Goal: Information Seeking & Learning: Learn about a topic

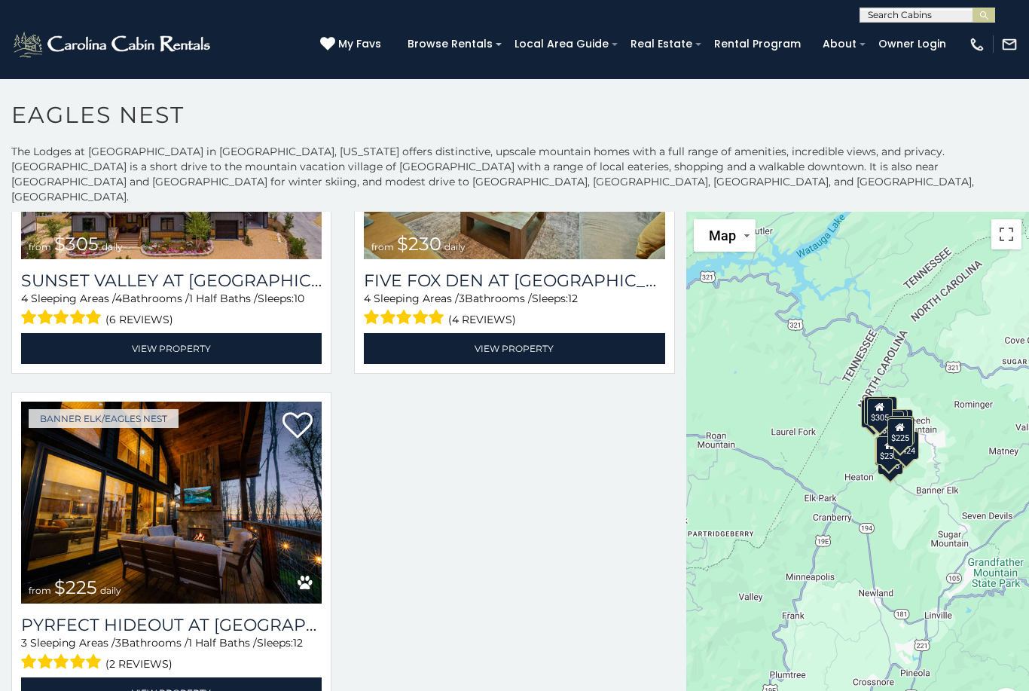
scroll to position [2954, 0]
click at [118, 485] on img at bounding box center [171, 503] width 301 height 202
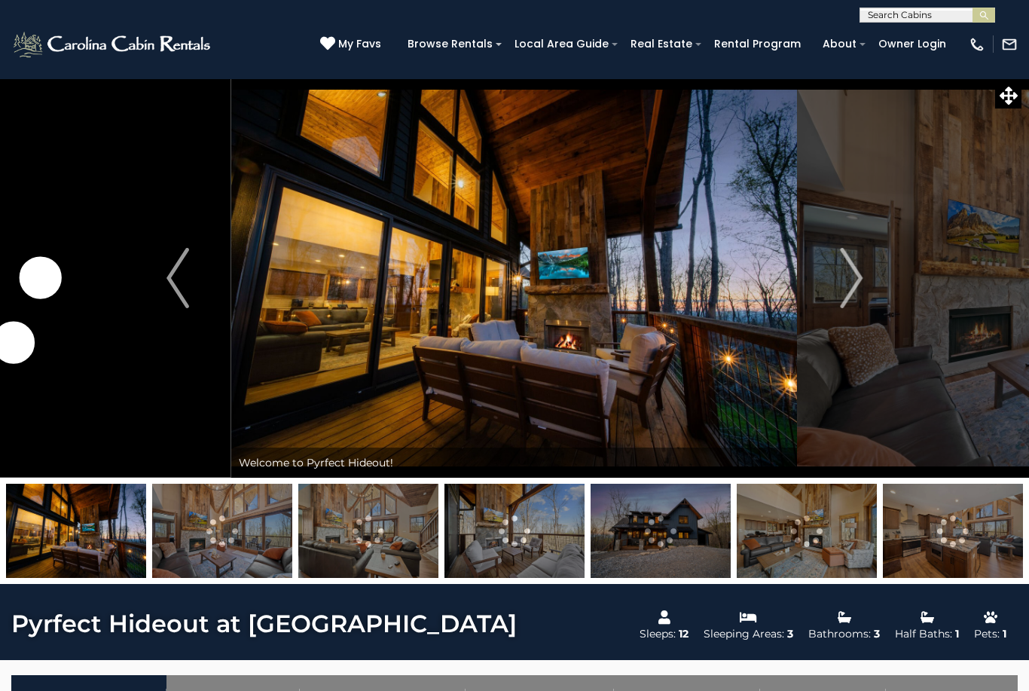
click at [861, 290] on img "Next" at bounding box center [851, 278] width 23 height 60
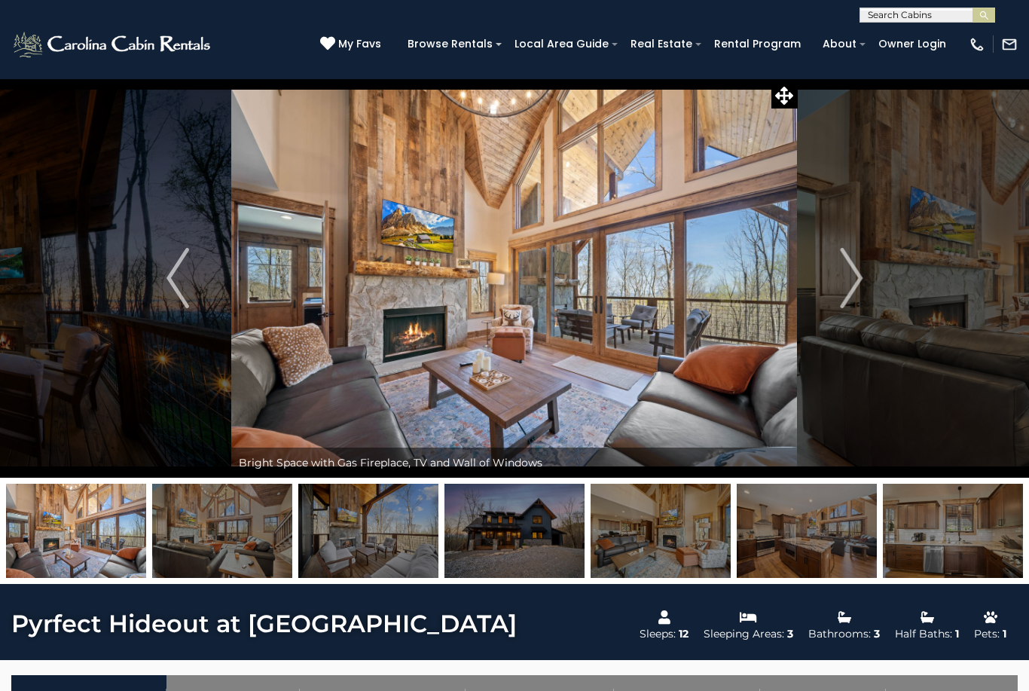
click at [861, 293] on img "Next" at bounding box center [851, 278] width 23 height 60
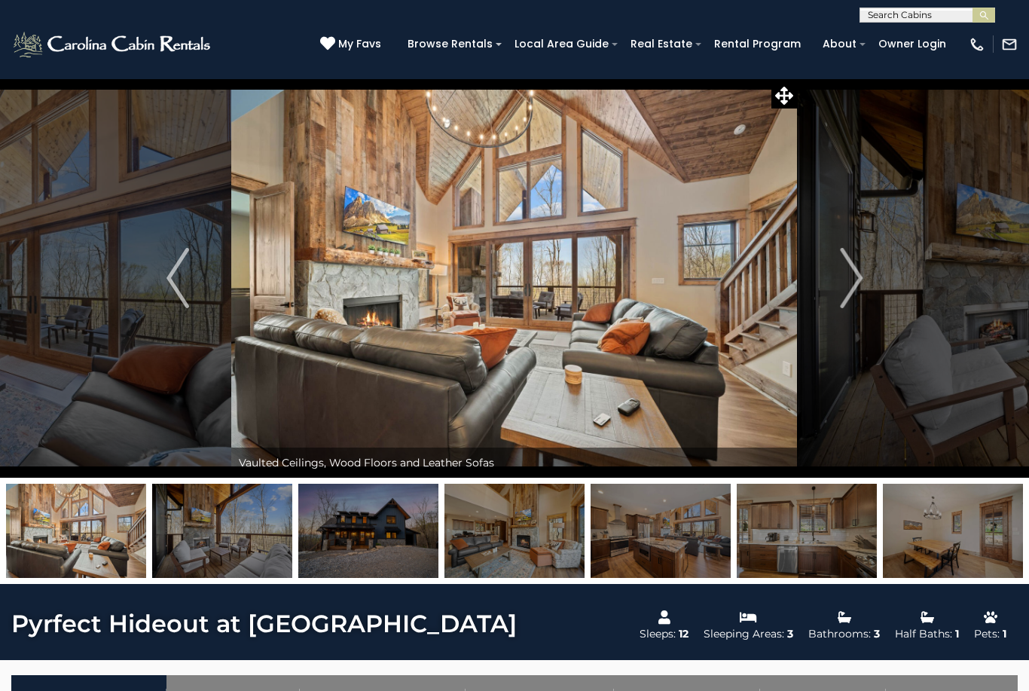
click at [867, 287] on button "Next" at bounding box center [851, 277] width 107 height 399
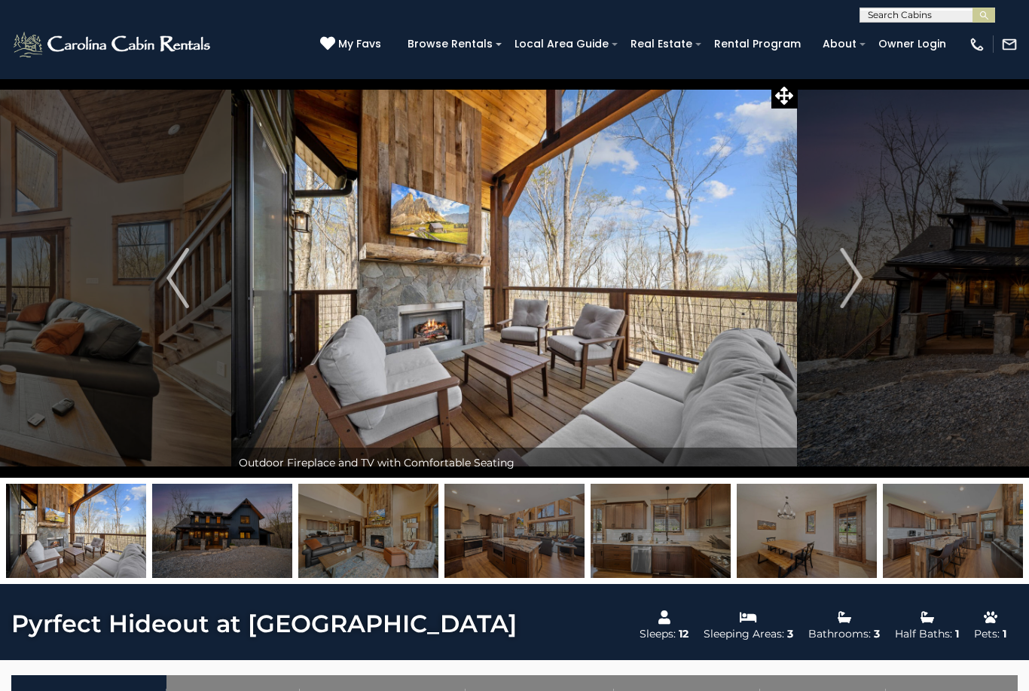
click at [867, 287] on button "Next" at bounding box center [851, 277] width 107 height 399
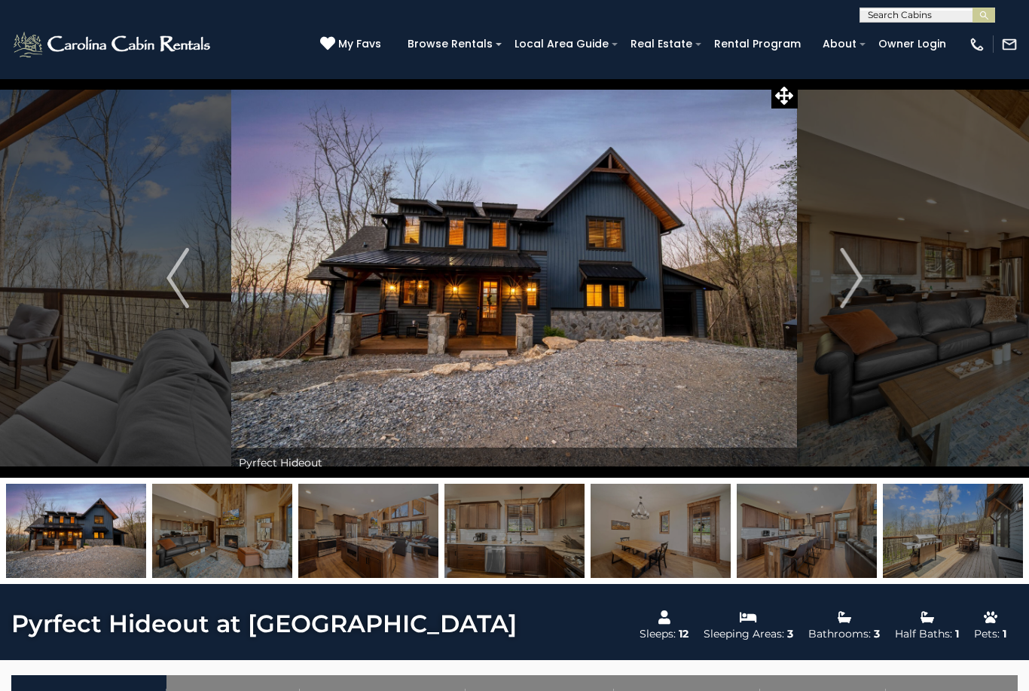
click at [870, 285] on button "Next" at bounding box center [851, 277] width 107 height 399
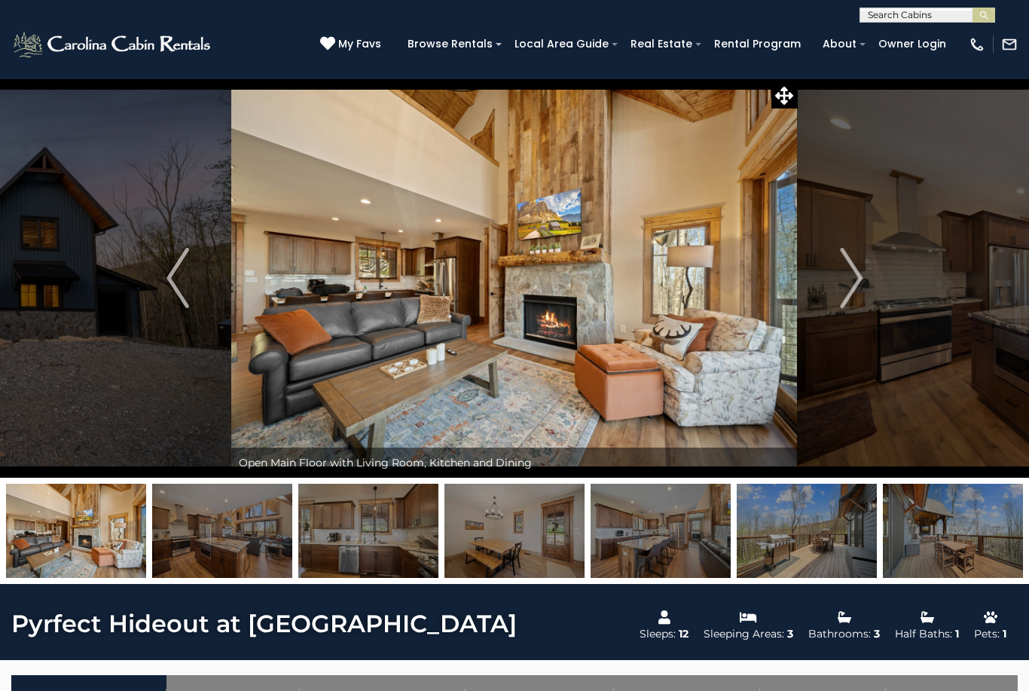
click at [869, 292] on button "Next" at bounding box center [851, 277] width 107 height 399
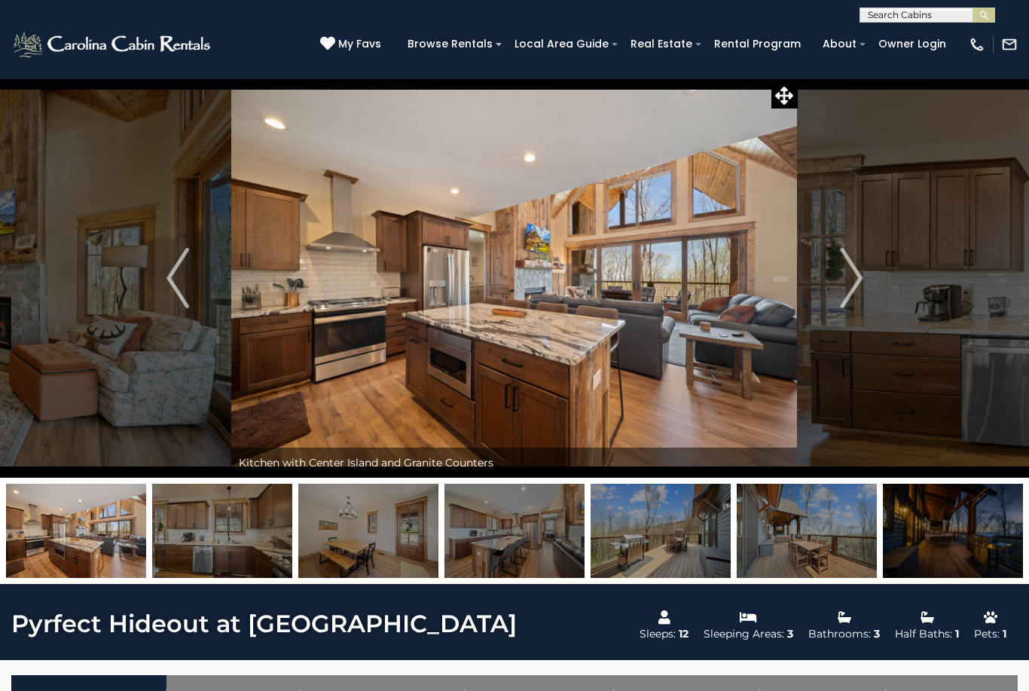
click at [868, 286] on button "Next" at bounding box center [851, 277] width 107 height 399
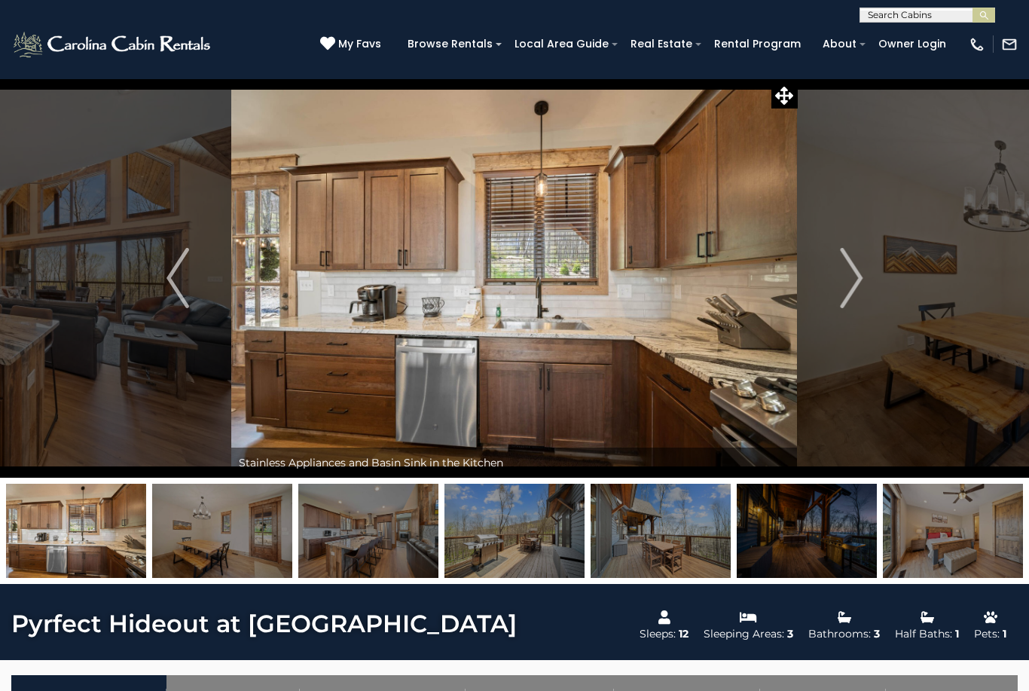
click at [865, 284] on button "Next" at bounding box center [851, 277] width 107 height 399
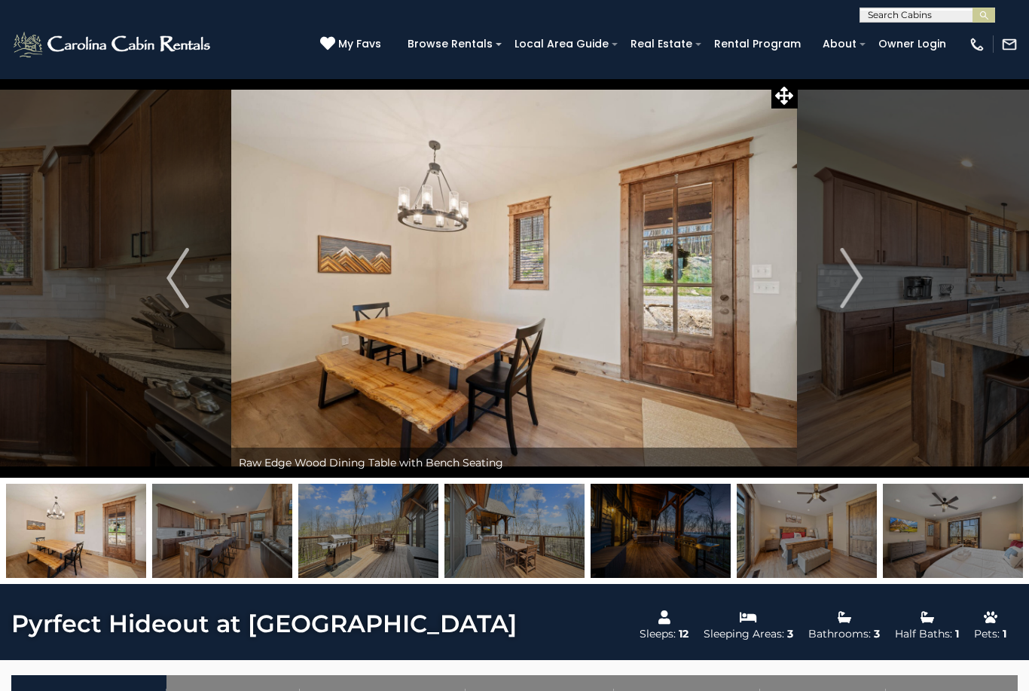
click at [864, 283] on button "Next" at bounding box center [851, 277] width 107 height 399
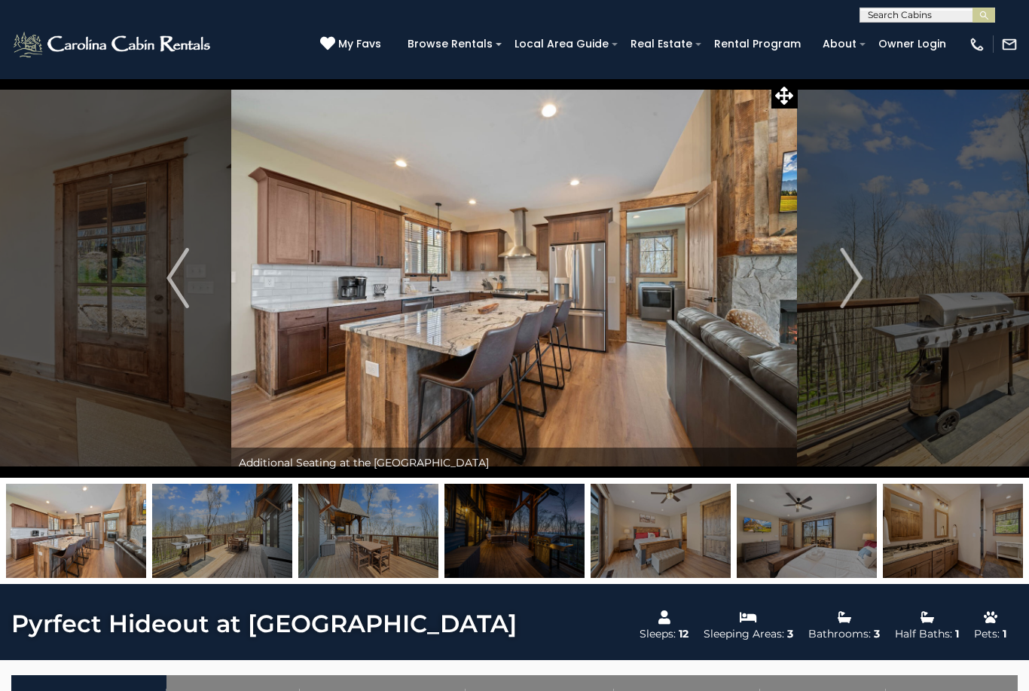
click at [868, 281] on button "Next" at bounding box center [851, 277] width 107 height 399
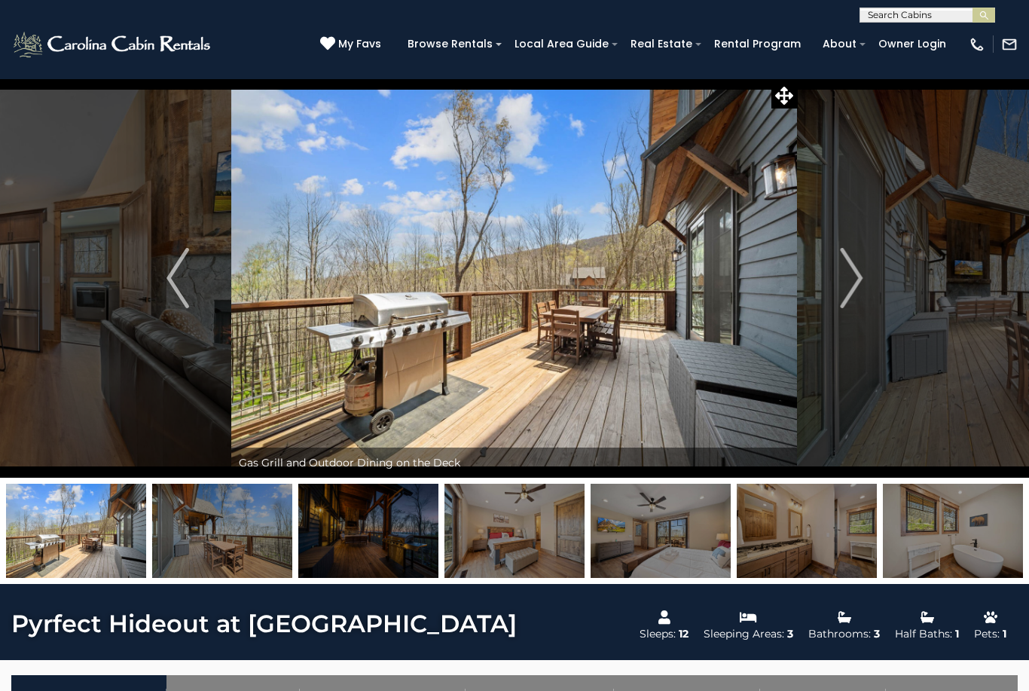
click at [867, 283] on button "Next" at bounding box center [851, 277] width 107 height 399
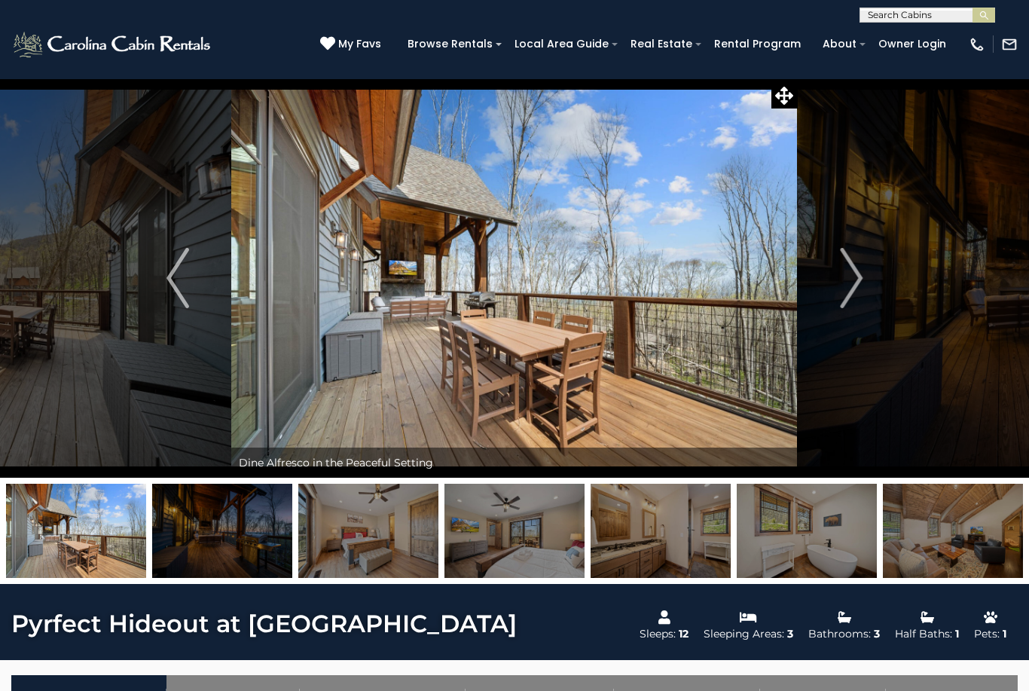
click at [868, 285] on button "Next" at bounding box center [851, 277] width 107 height 399
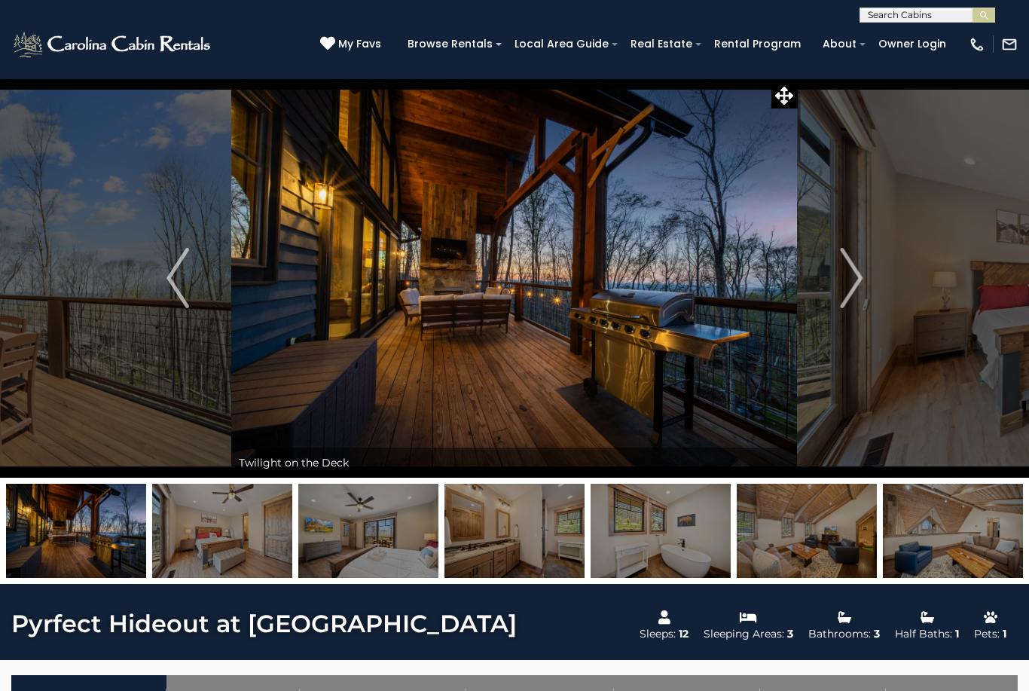
click at [870, 283] on button "Next" at bounding box center [851, 277] width 107 height 399
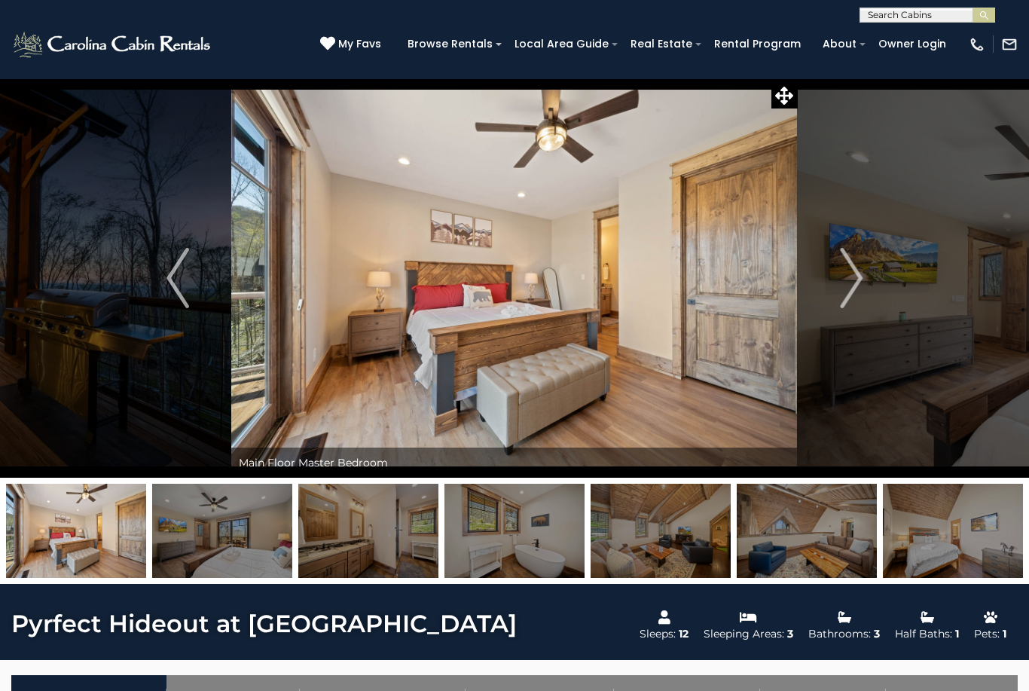
click at [864, 286] on button "Next" at bounding box center [851, 277] width 107 height 399
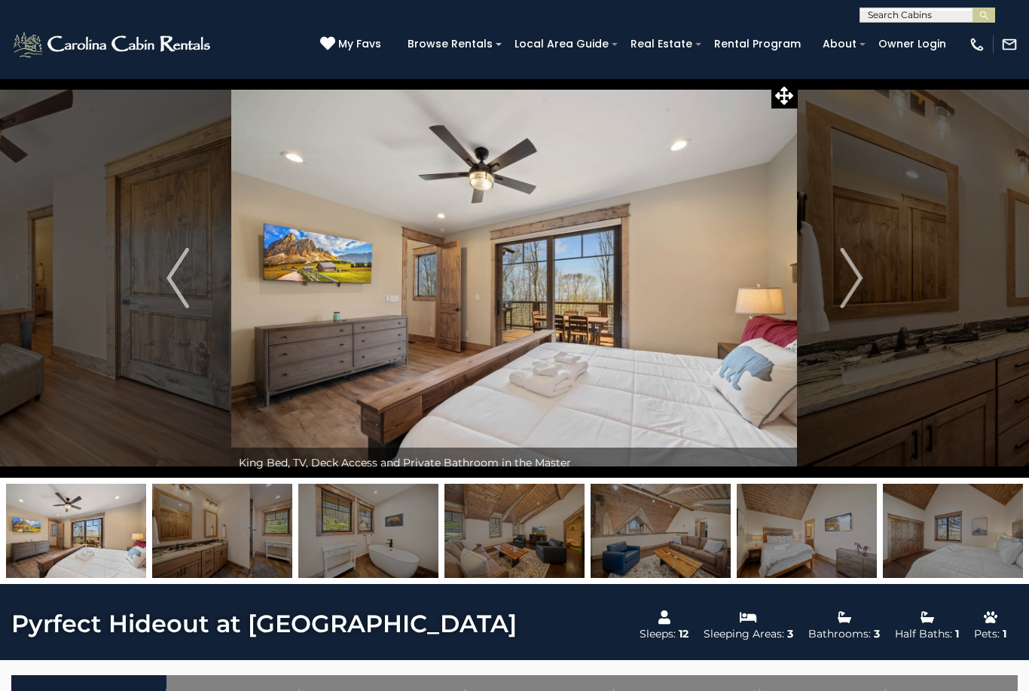
click at [867, 285] on button "Next" at bounding box center [851, 277] width 107 height 399
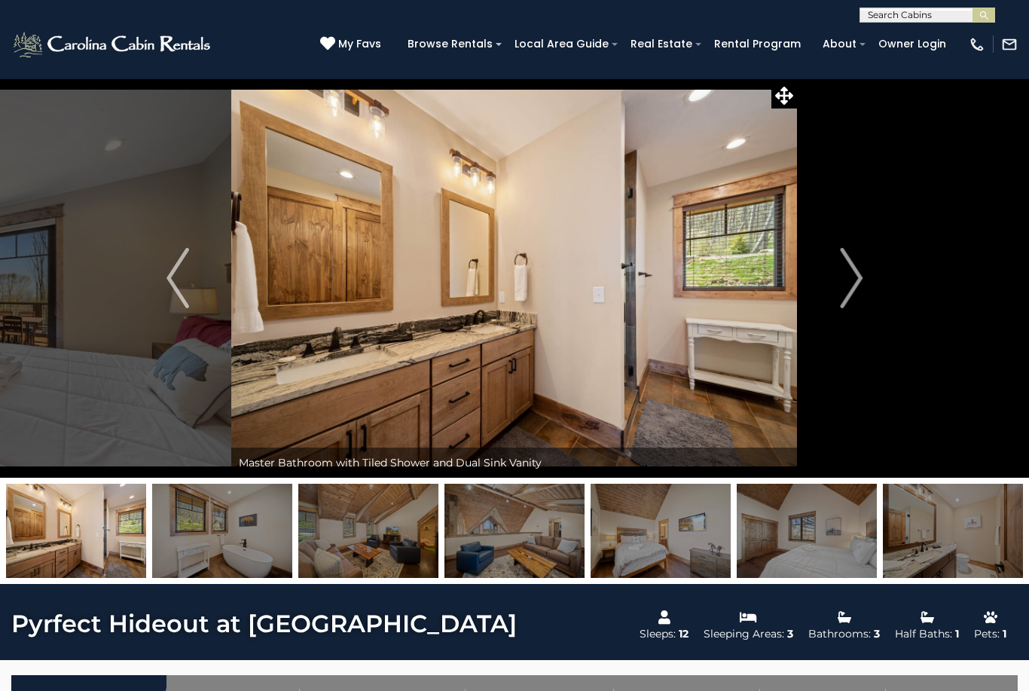
click at [864, 285] on button "Next" at bounding box center [851, 277] width 107 height 399
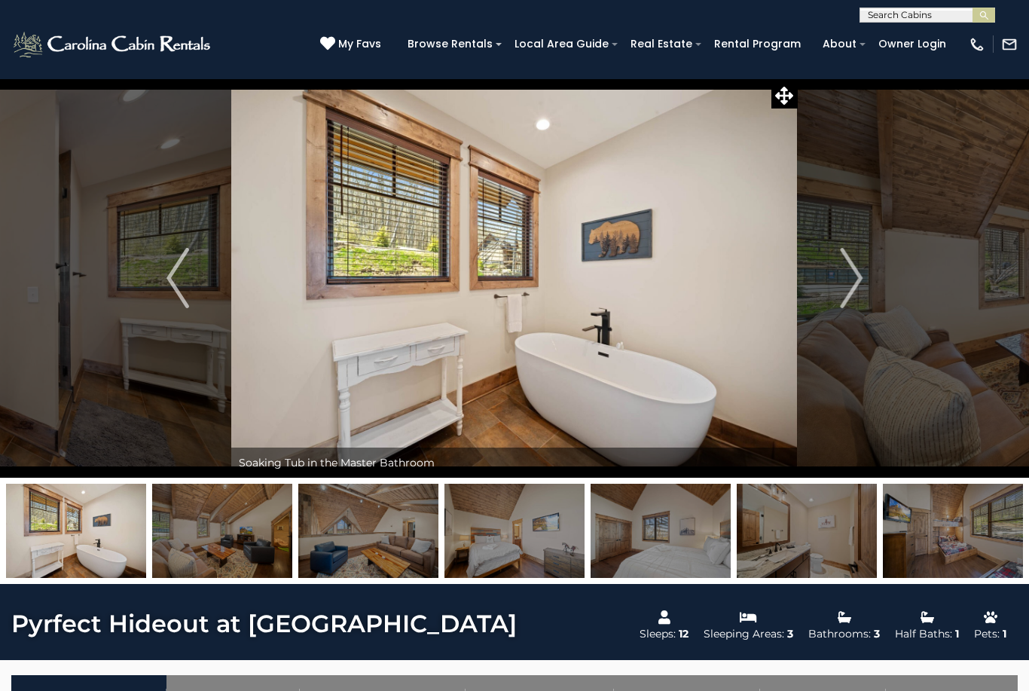
click at [866, 280] on button "Next" at bounding box center [851, 277] width 107 height 399
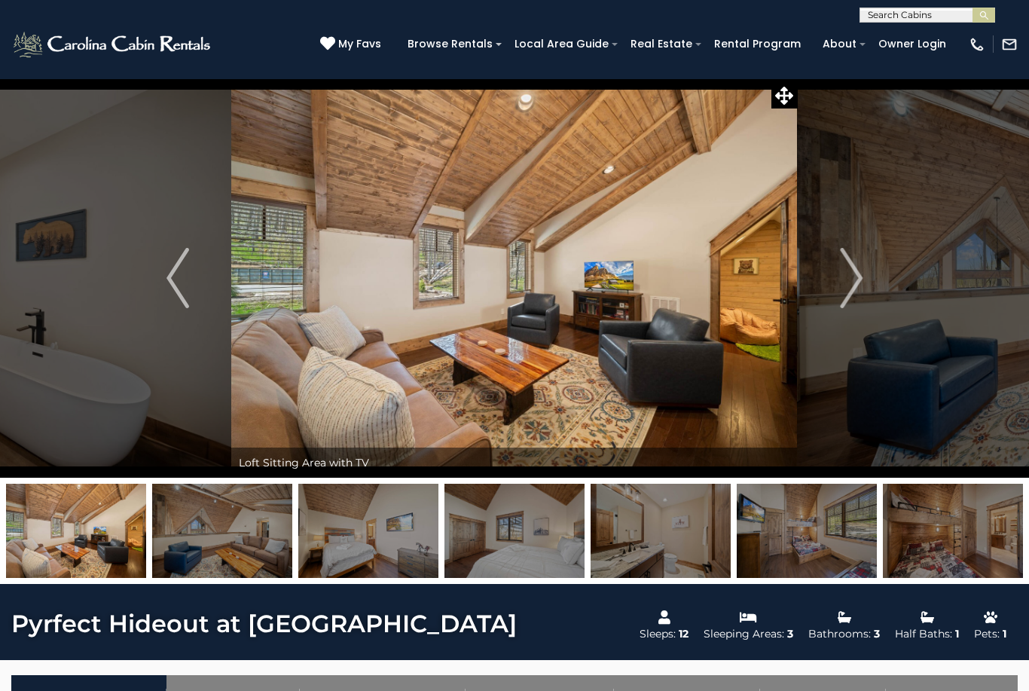
click at [863, 288] on img "Next" at bounding box center [851, 278] width 23 height 60
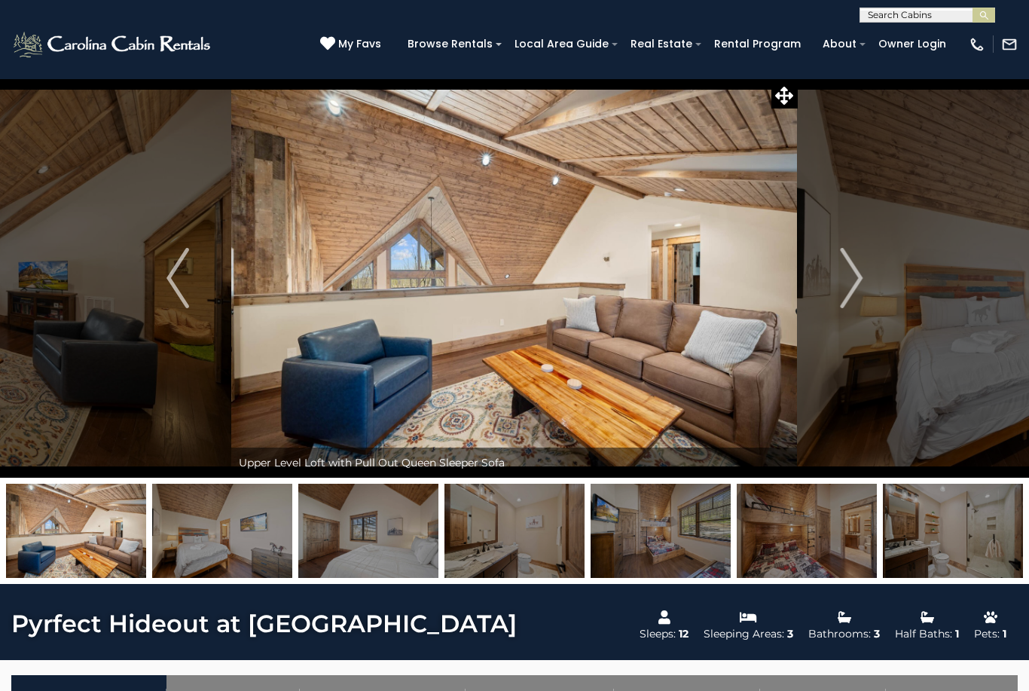
click at [864, 286] on button "Next" at bounding box center [851, 277] width 107 height 399
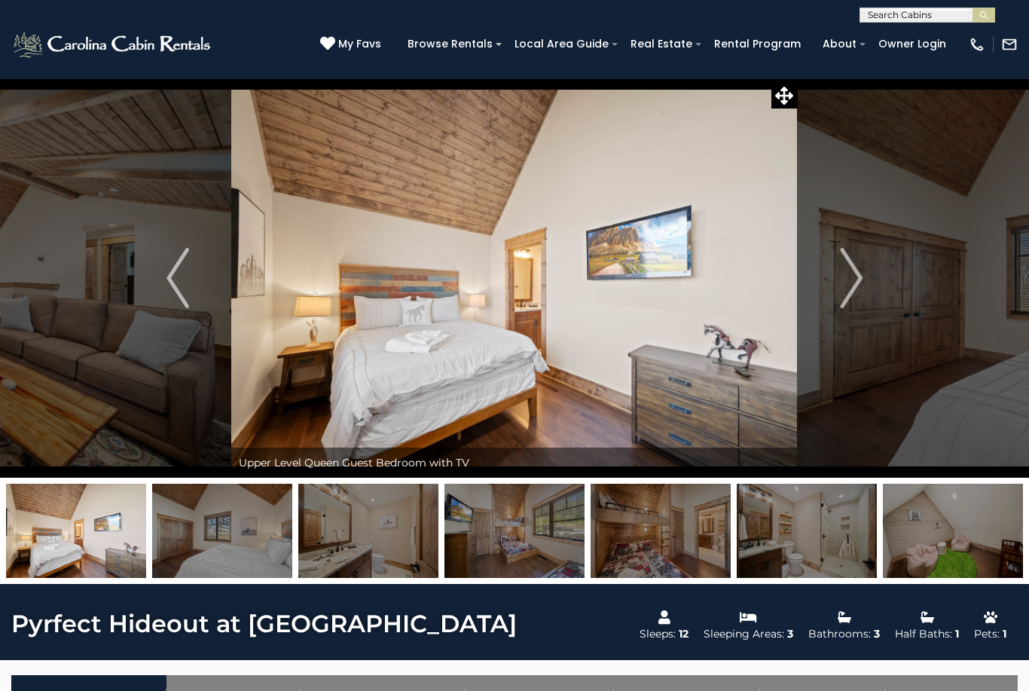
click at [870, 286] on button "Next" at bounding box center [851, 277] width 107 height 399
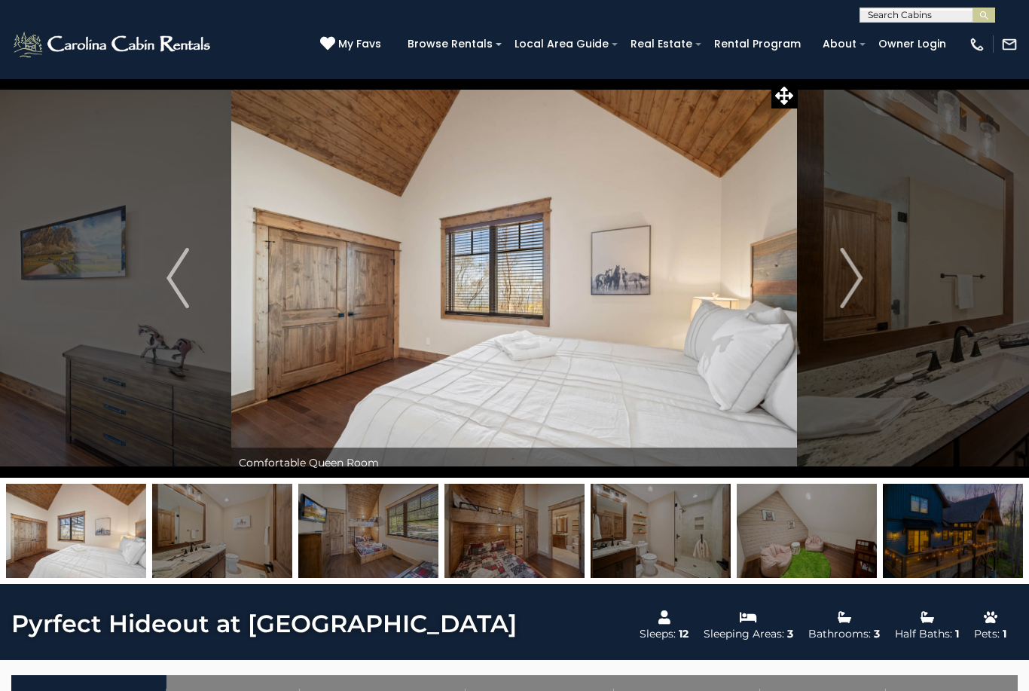
click at [867, 288] on button "Next" at bounding box center [851, 277] width 107 height 399
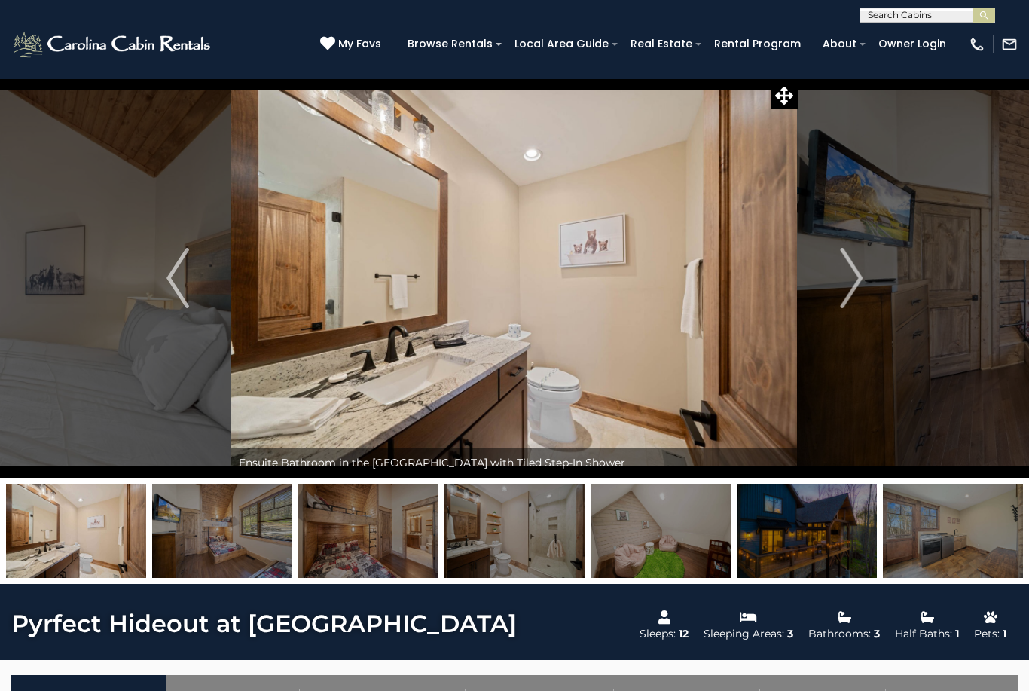
click at [866, 285] on button "Next" at bounding box center [851, 277] width 107 height 399
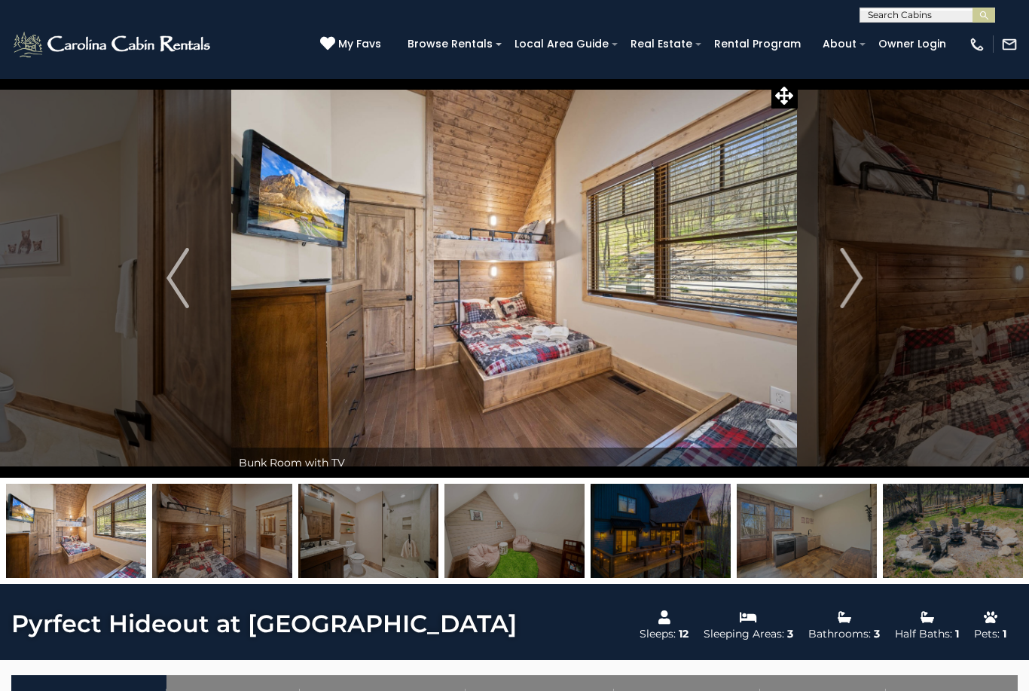
click at [868, 285] on button "Next" at bounding box center [851, 277] width 107 height 399
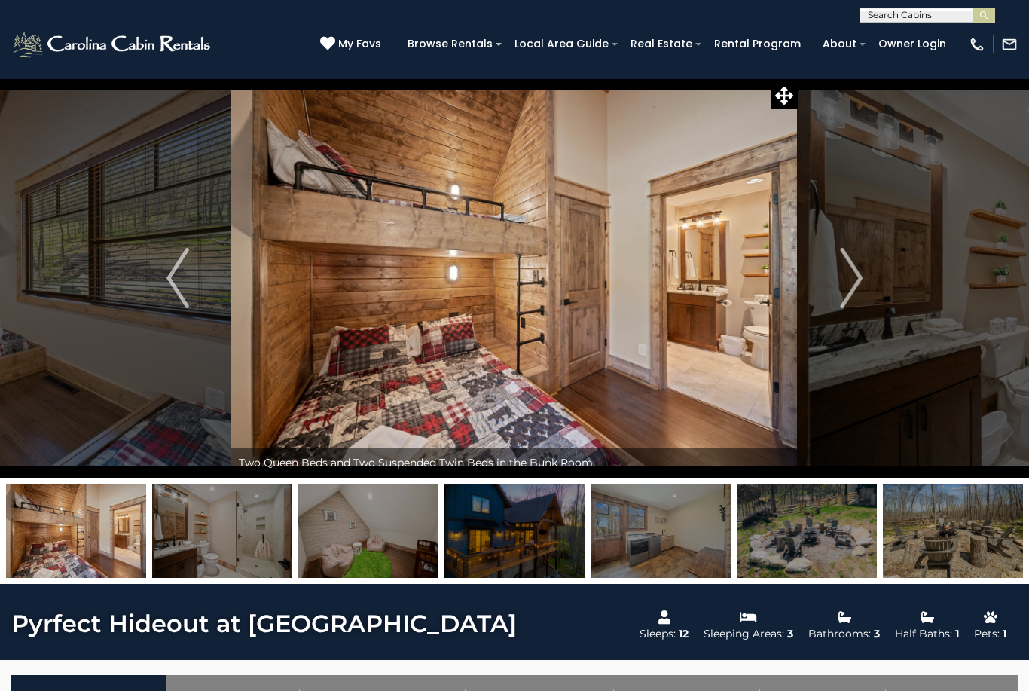
click at [859, 295] on img "Next" at bounding box center [851, 278] width 23 height 60
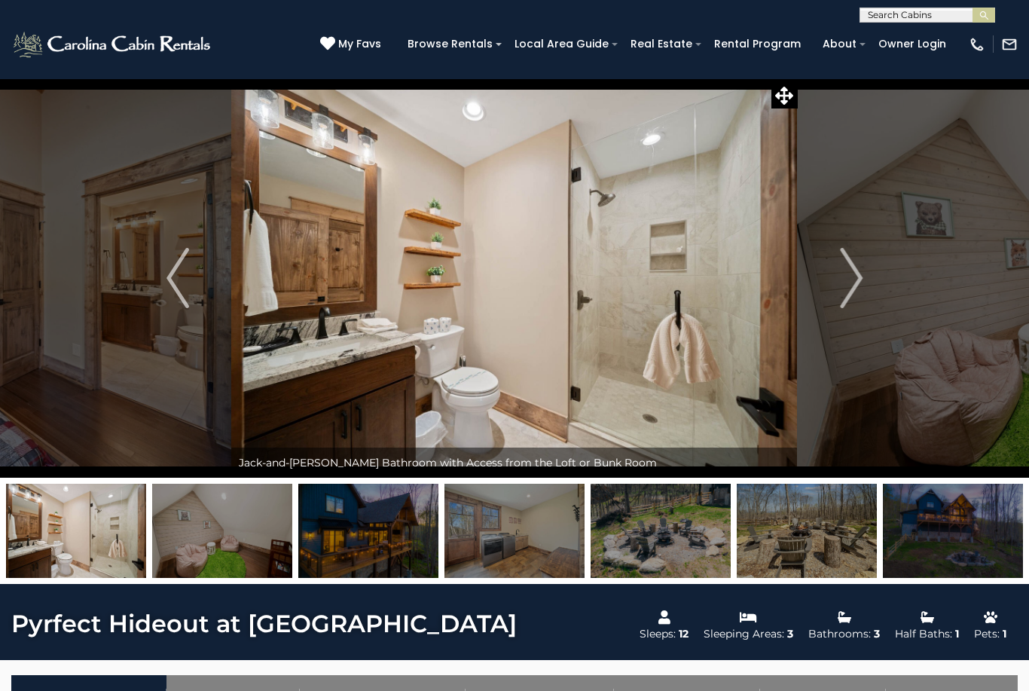
click at [862, 296] on img "Next" at bounding box center [851, 278] width 23 height 60
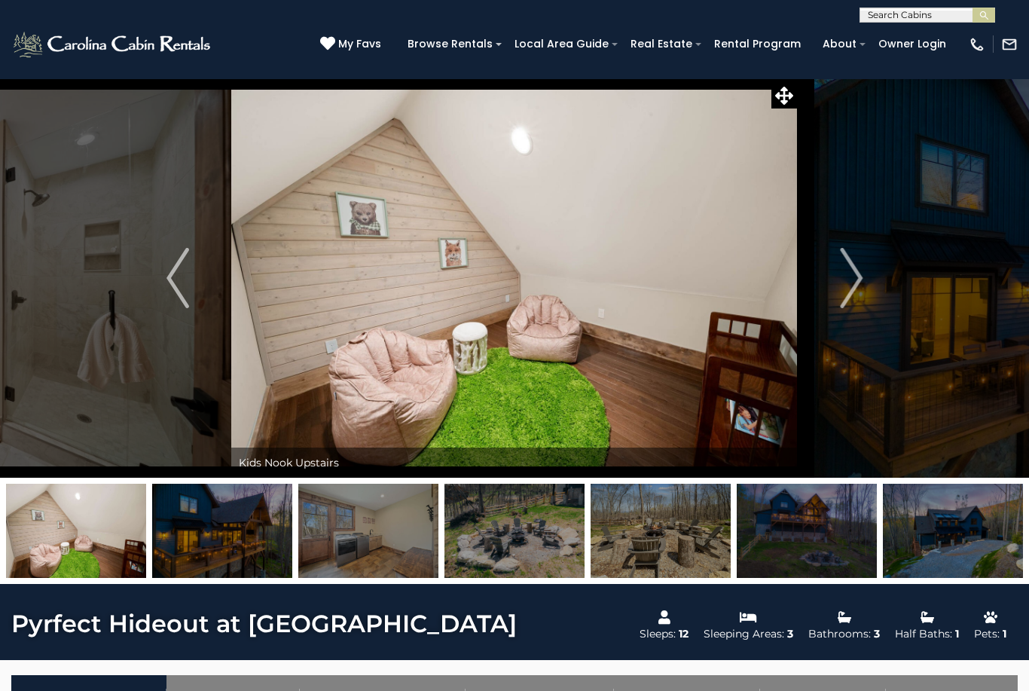
click at [870, 296] on button "Next" at bounding box center [851, 277] width 107 height 399
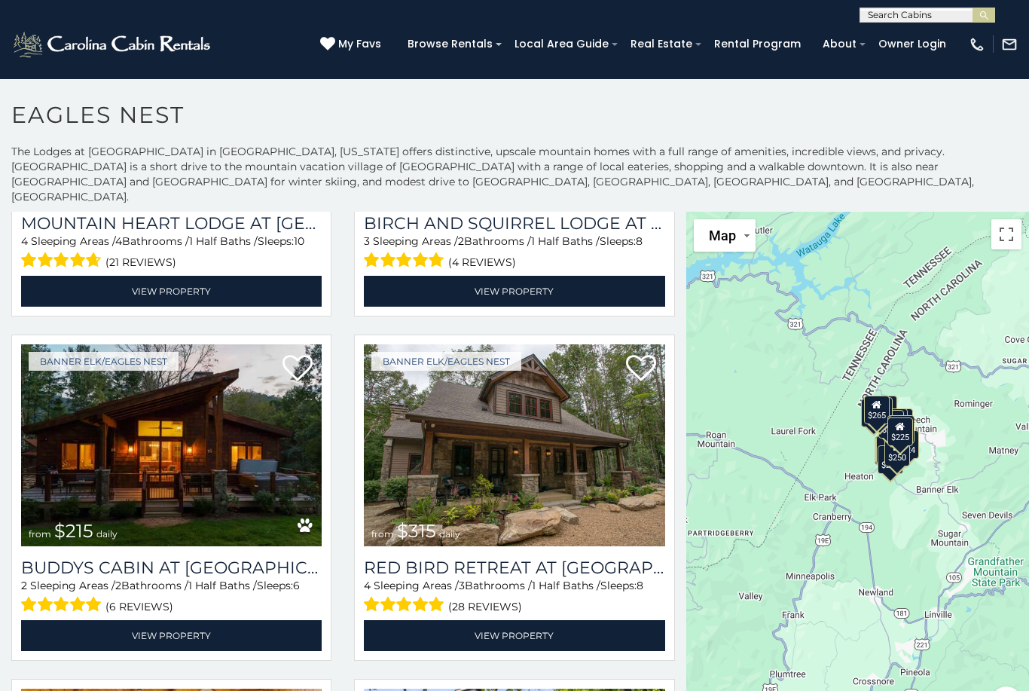
scroll to position [1633, 0]
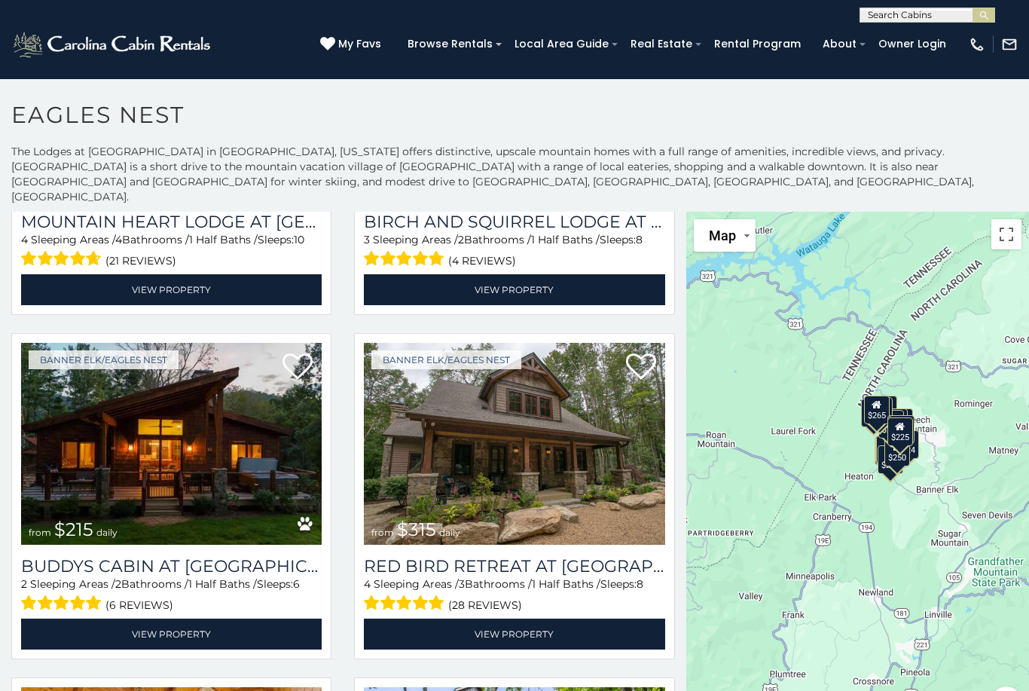
click at [158, 458] on img at bounding box center [171, 444] width 301 height 202
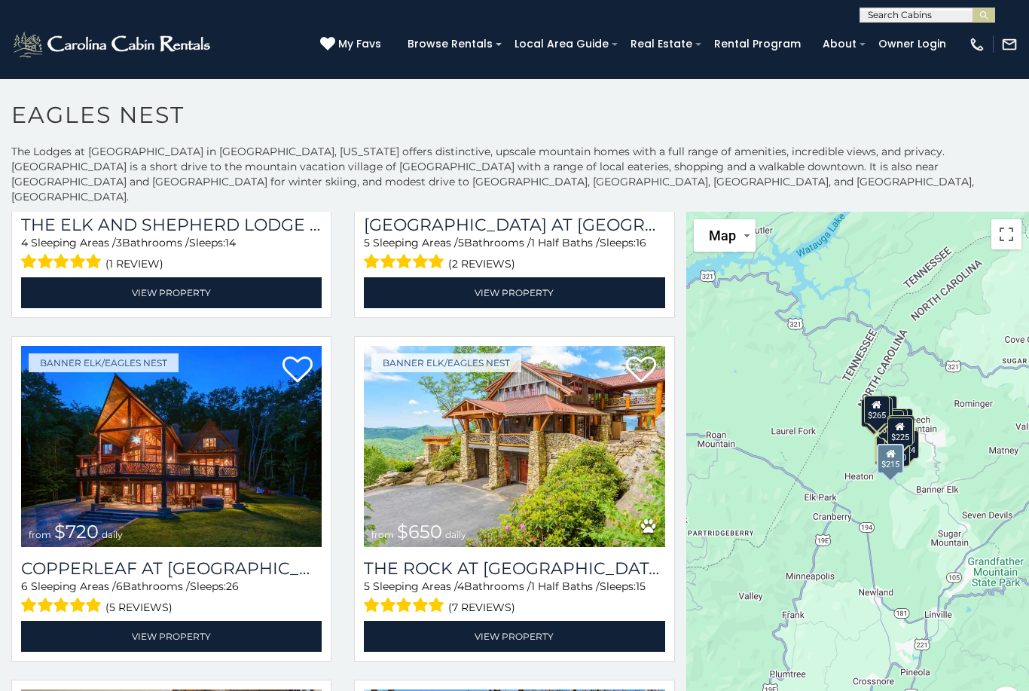
scroll to position [257, 0]
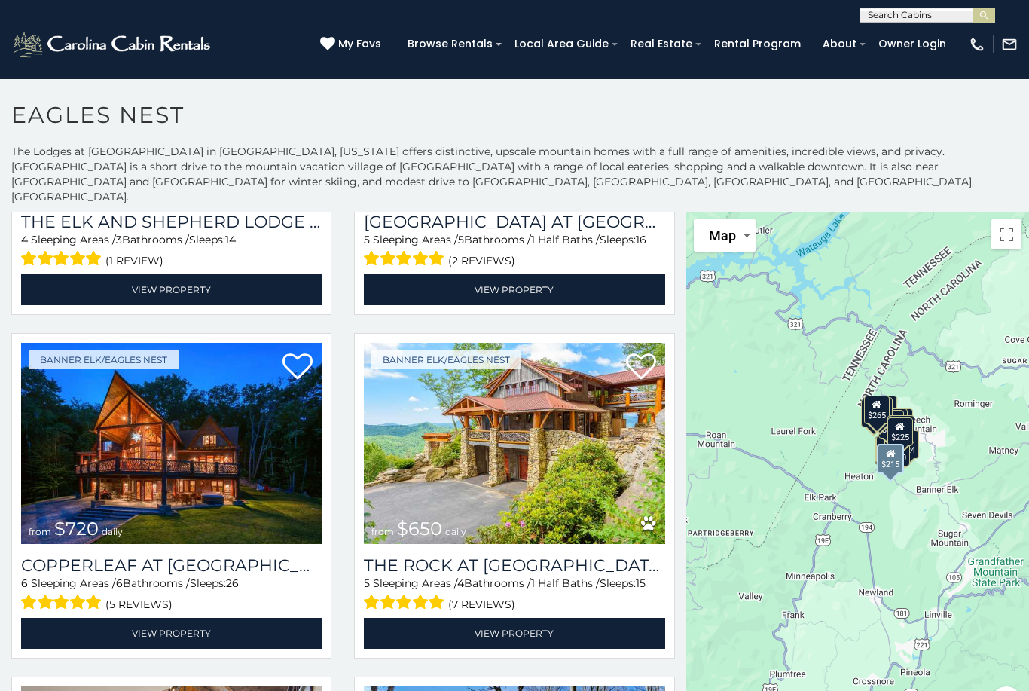
click at [135, 440] on img at bounding box center [171, 444] width 301 height 202
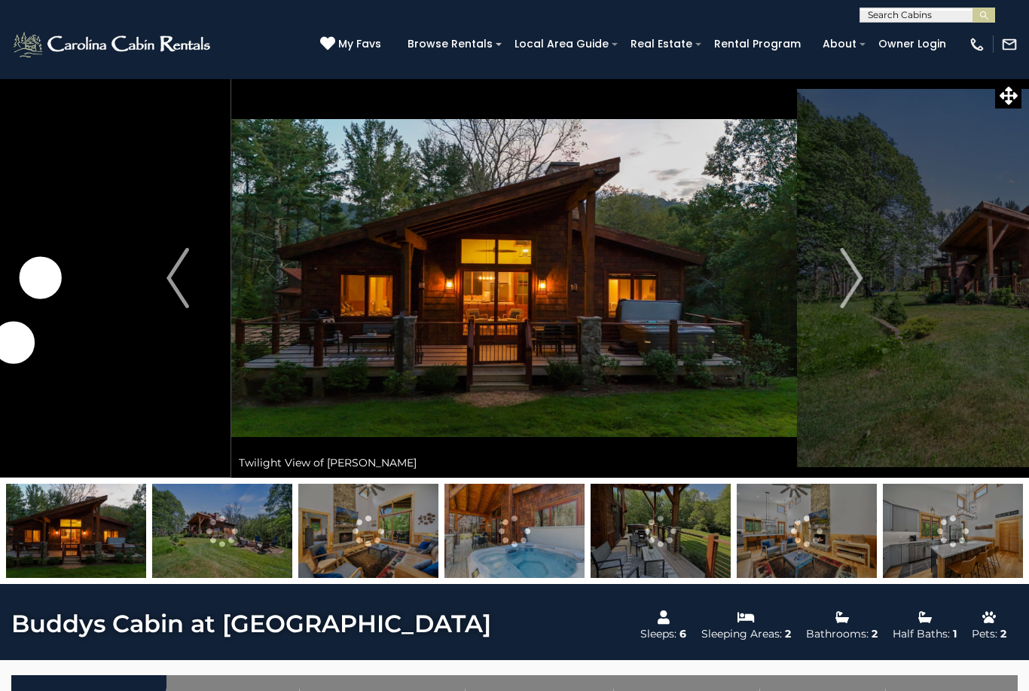
click at [868, 283] on button "Next" at bounding box center [851, 277] width 107 height 399
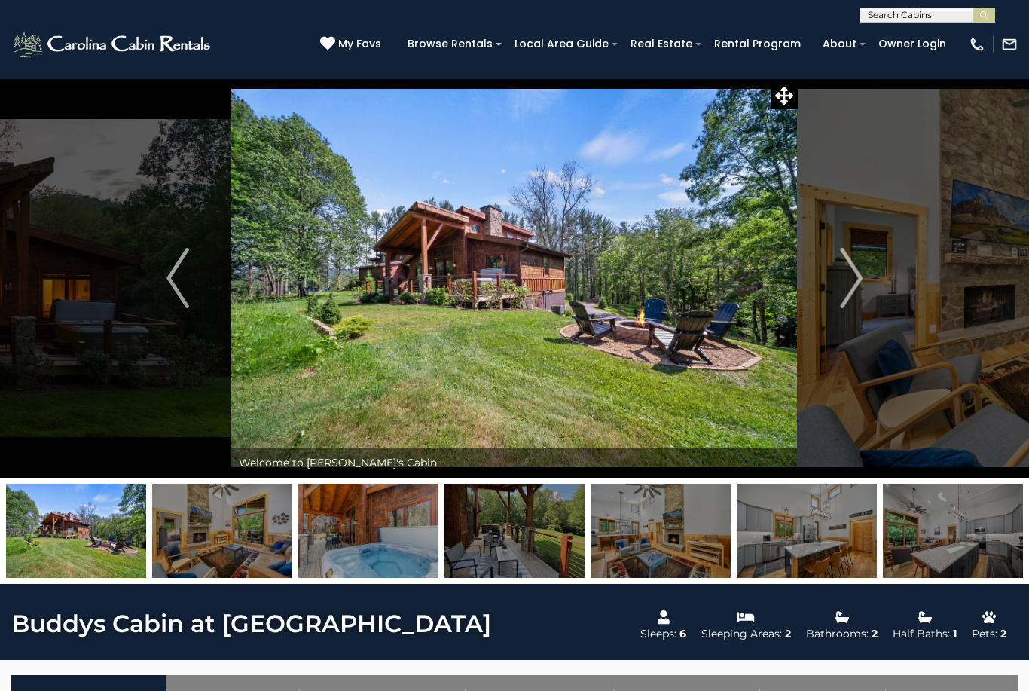
click at [864, 290] on button "Next" at bounding box center [851, 277] width 107 height 399
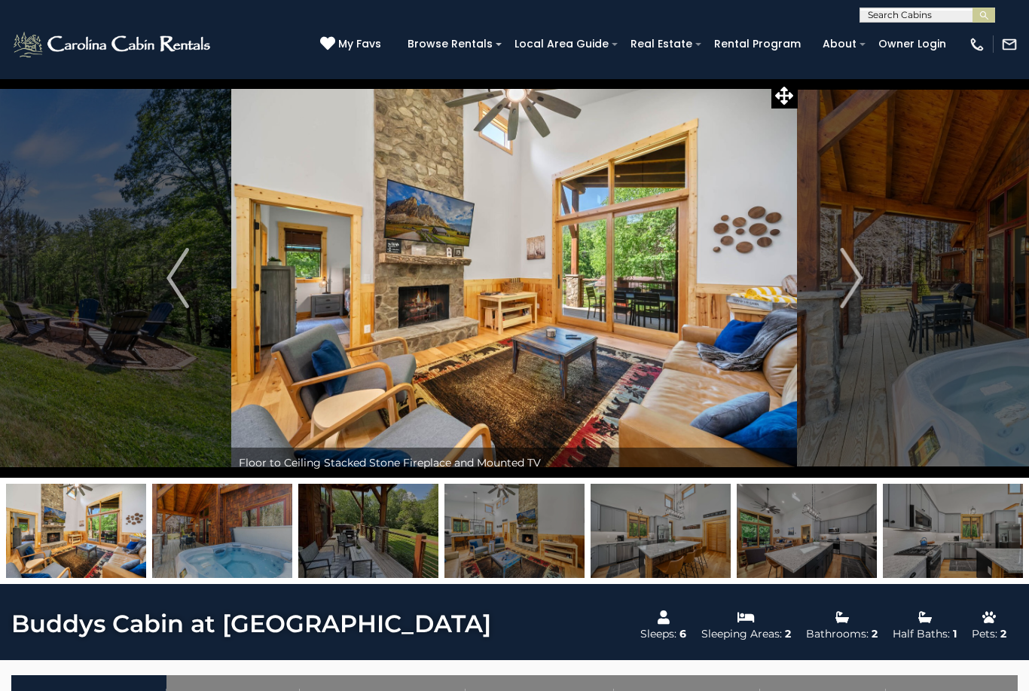
click at [860, 286] on img "Next" at bounding box center [851, 278] width 23 height 60
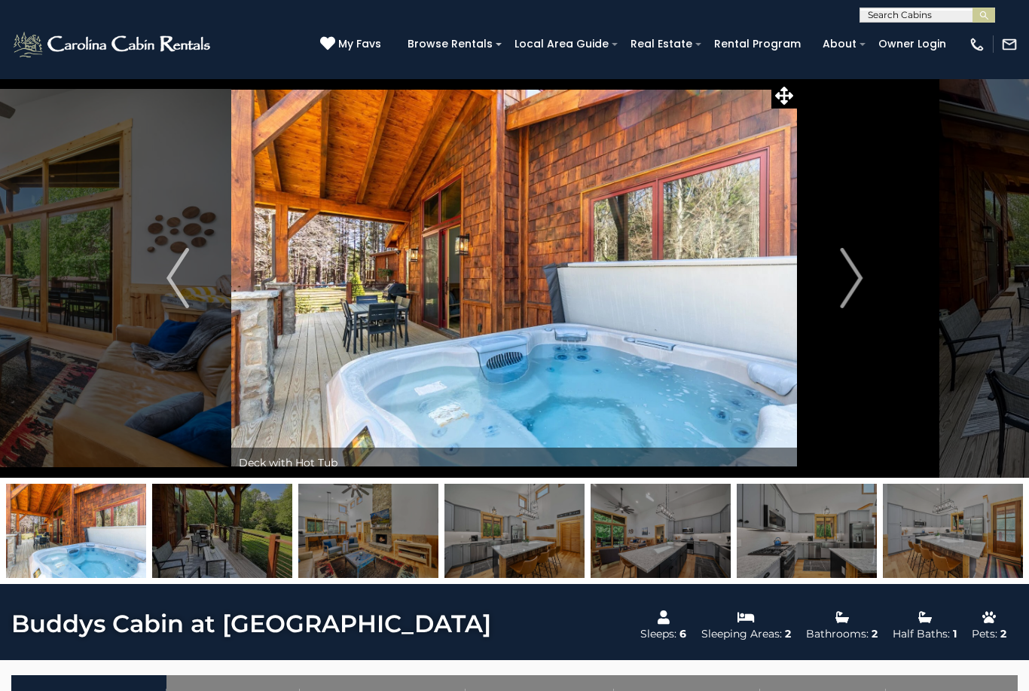
click at [863, 283] on img "Next" at bounding box center [851, 278] width 23 height 60
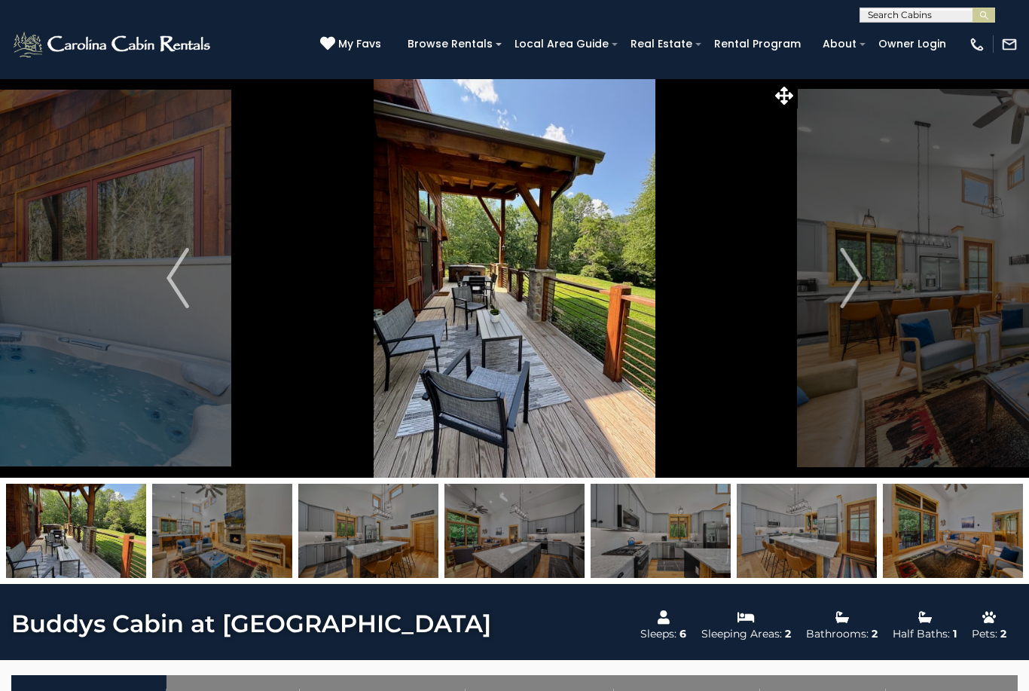
click at [868, 286] on button "Next" at bounding box center [851, 277] width 107 height 399
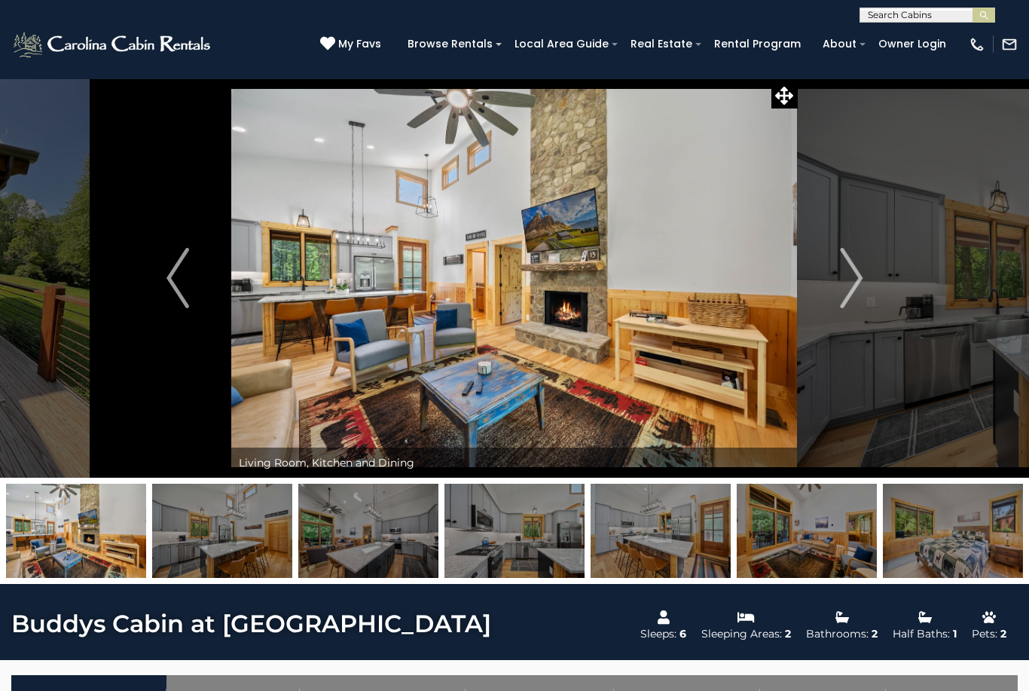
click at [864, 280] on button "Next" at bounding box center [851, 277] width 107 height 399
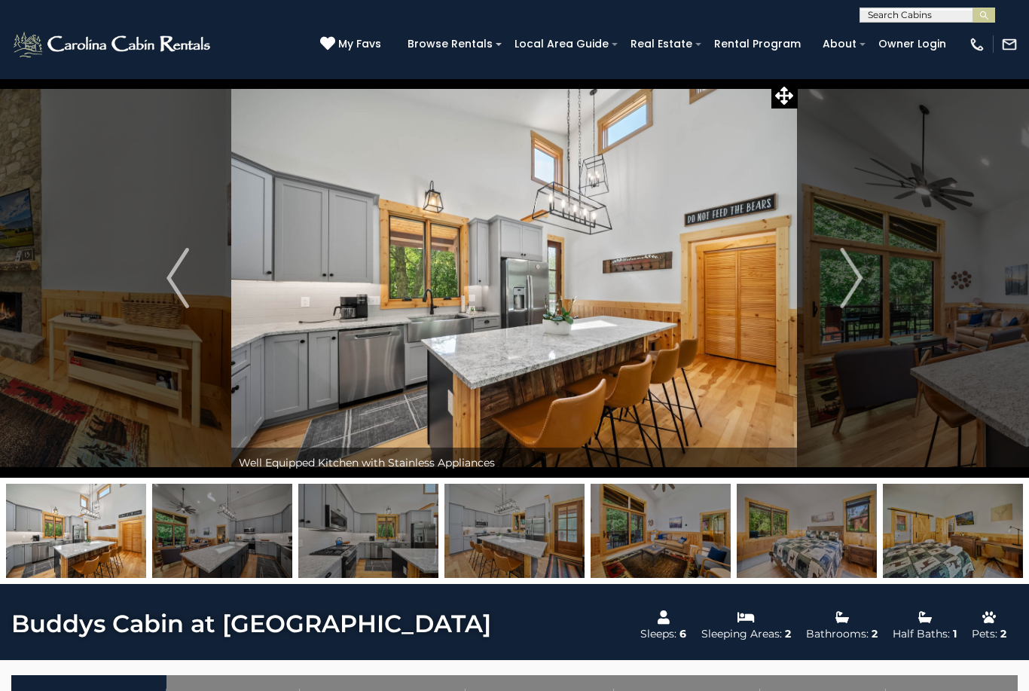
click at [869, 283] on button "Next" at bounding box center [851, 277] width 107 height 399
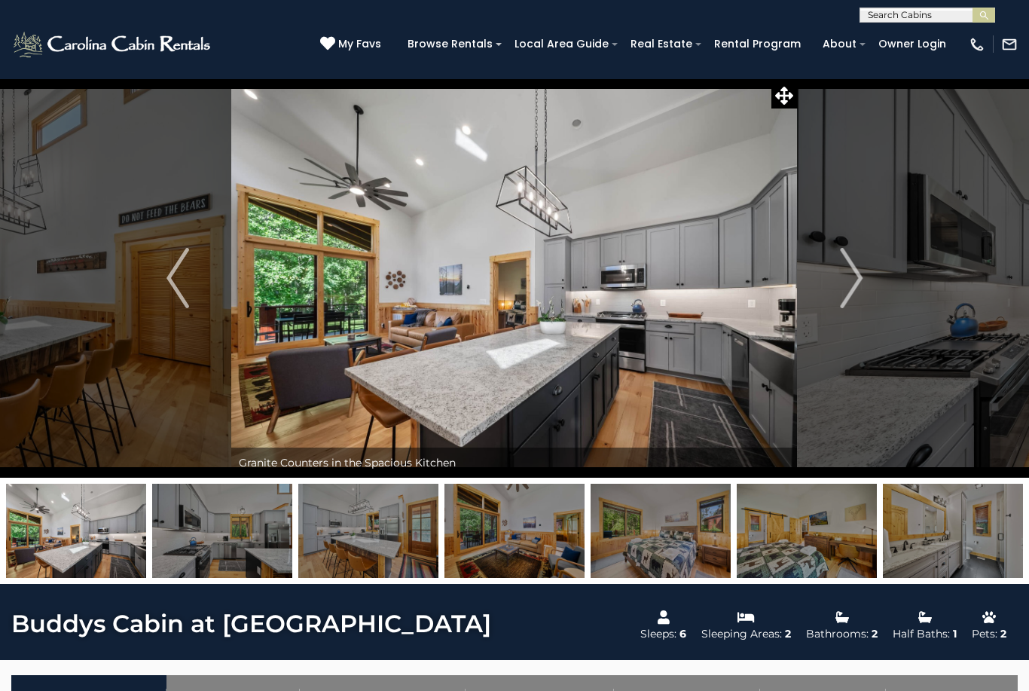
click at [864, 281] on button "Next" at bounding box center [851, 277] width 107 height 399
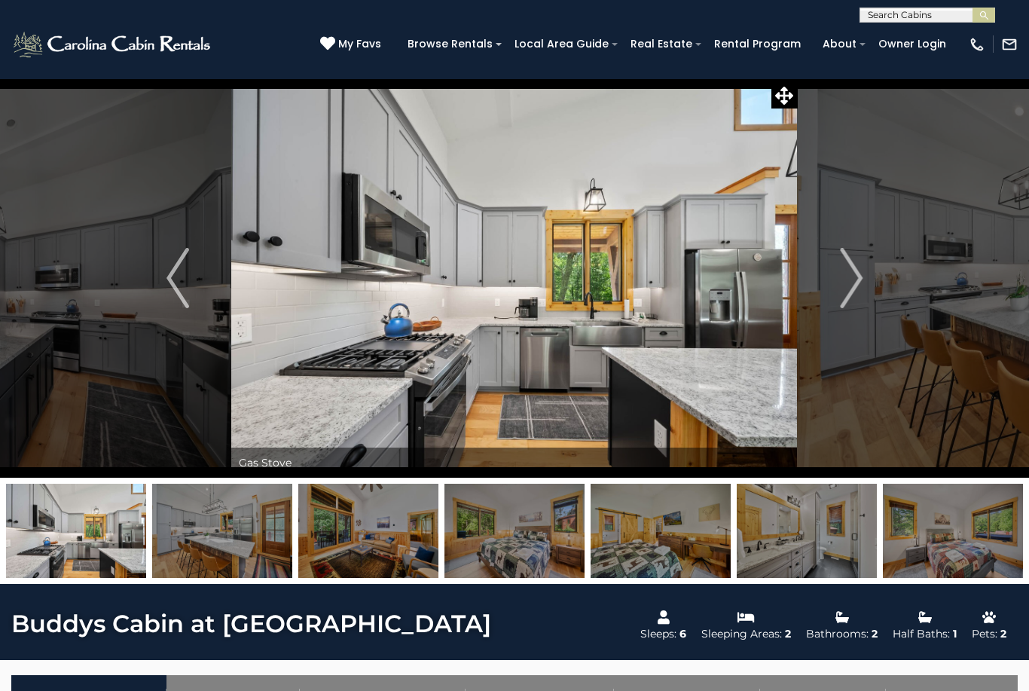
click at [859, 288] on img "Next" at bounding box center [851, 278] width 23 height 60
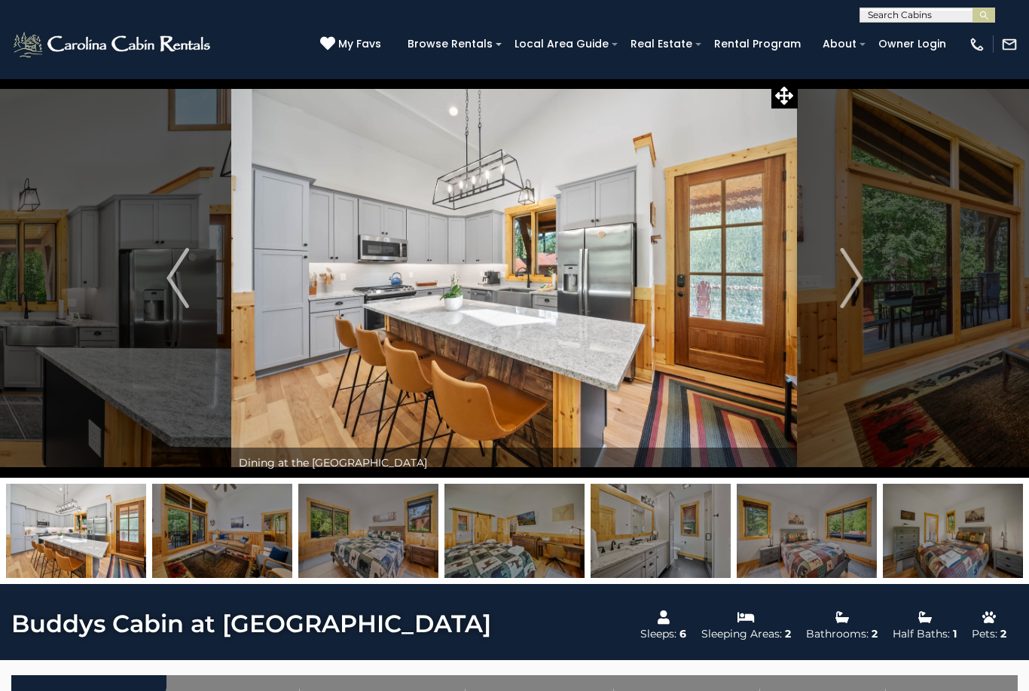
click at [867, 280] on button "Next" at bounding box center [851, 277] width 107 height 399
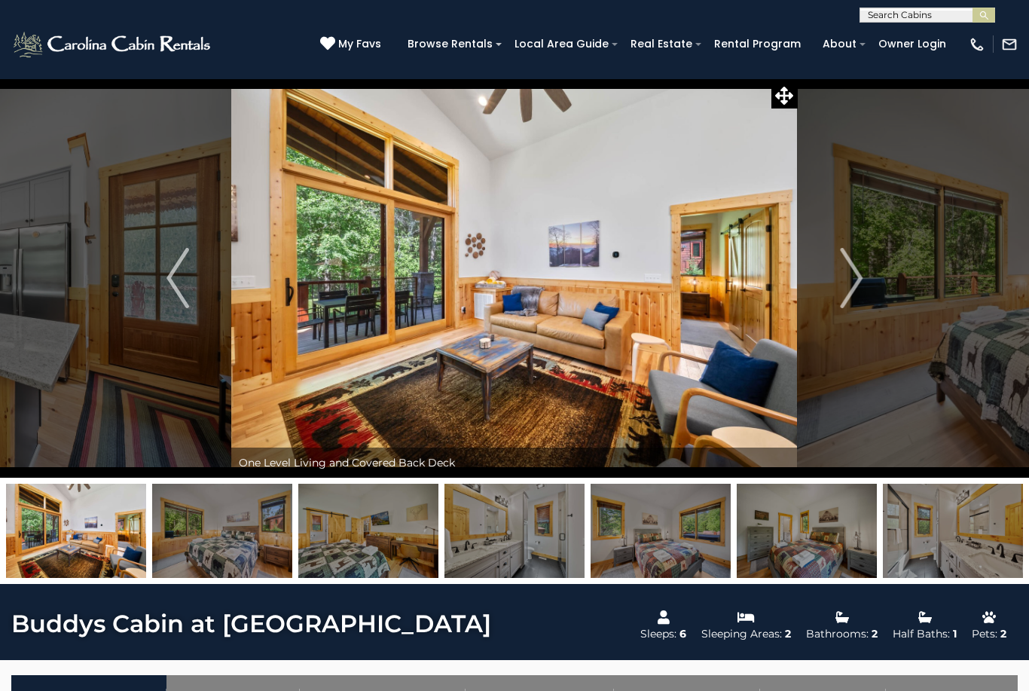
click at [857, 283] on img "Next" at bounding box center [851, 278] width 23 height 60
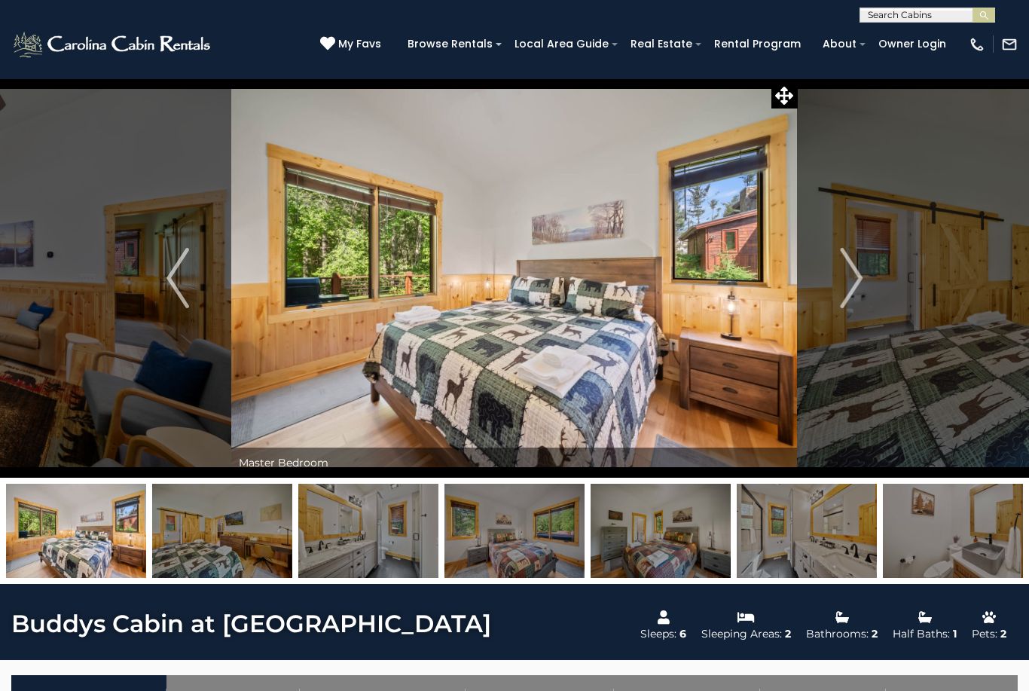
click at [864, 275] on button "Next" at bounding box center [851, 277] width 107 height 399
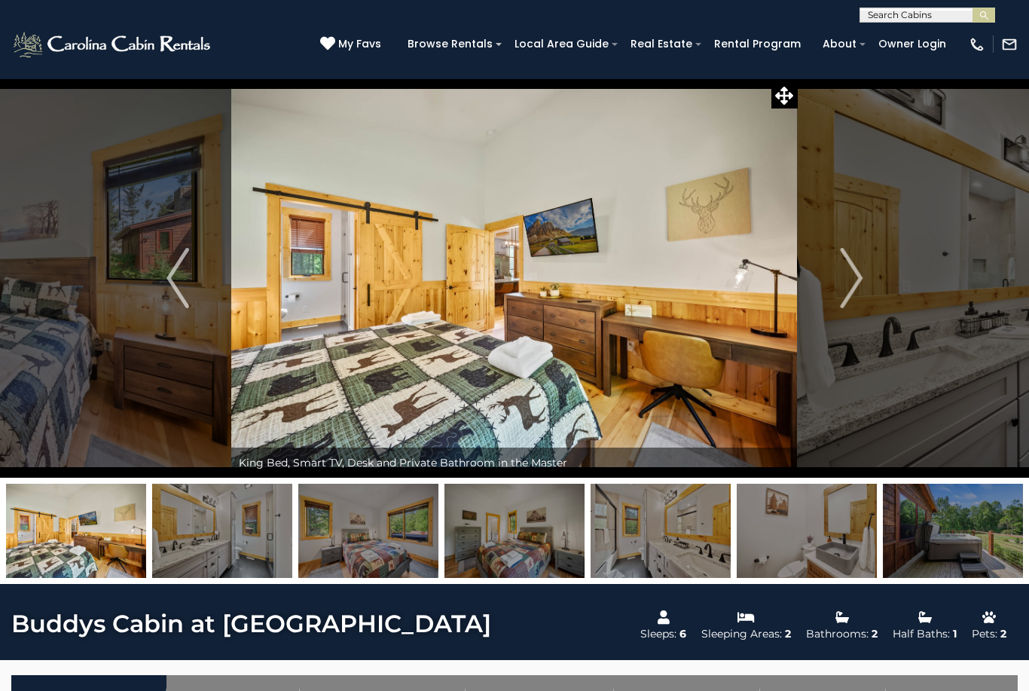
click at [856, 290] on img "Next" at bounding box center [851, 278] width 23 height 60
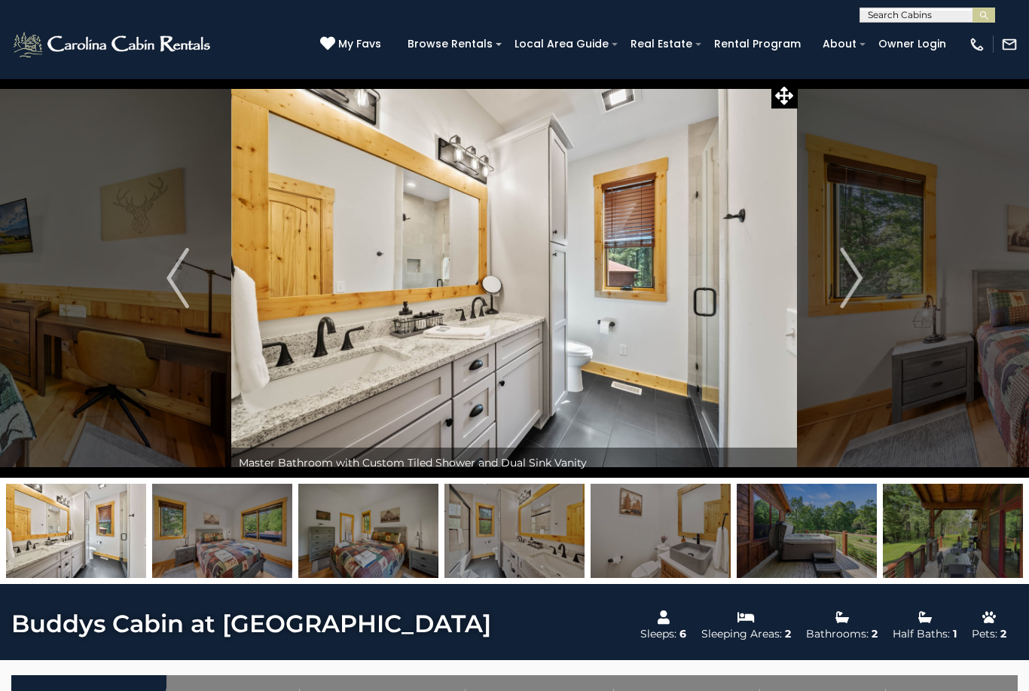
click at [867, 285] on button "Next" at bounding box center [851, 277] width 107 height 399
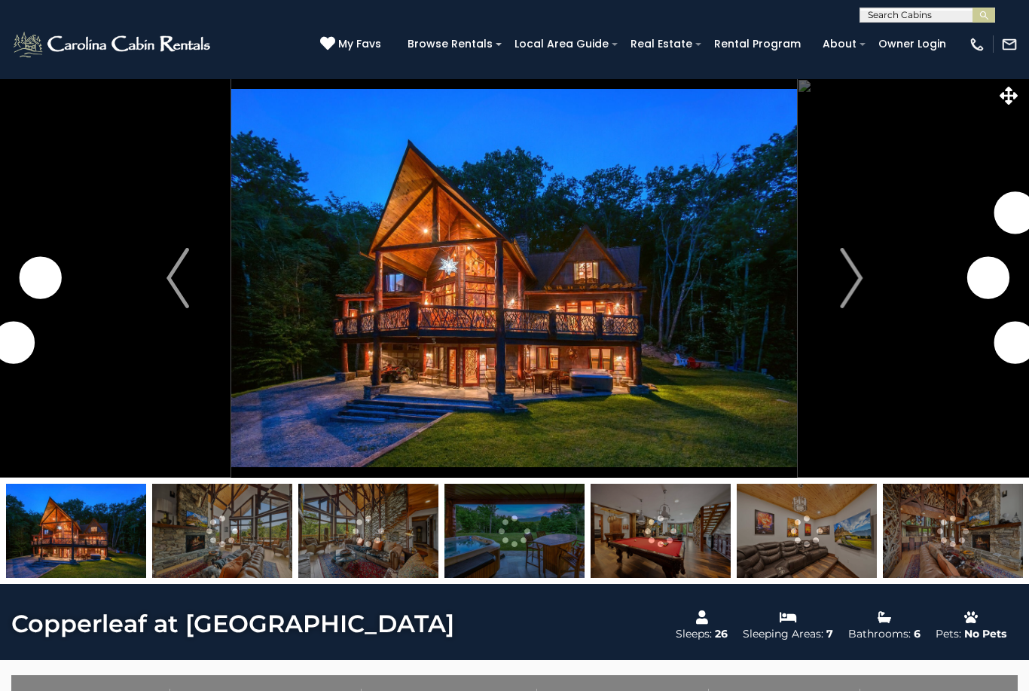
click at [854, 295] on img "Next" at bounding box center [851, 278] width 23 height 60
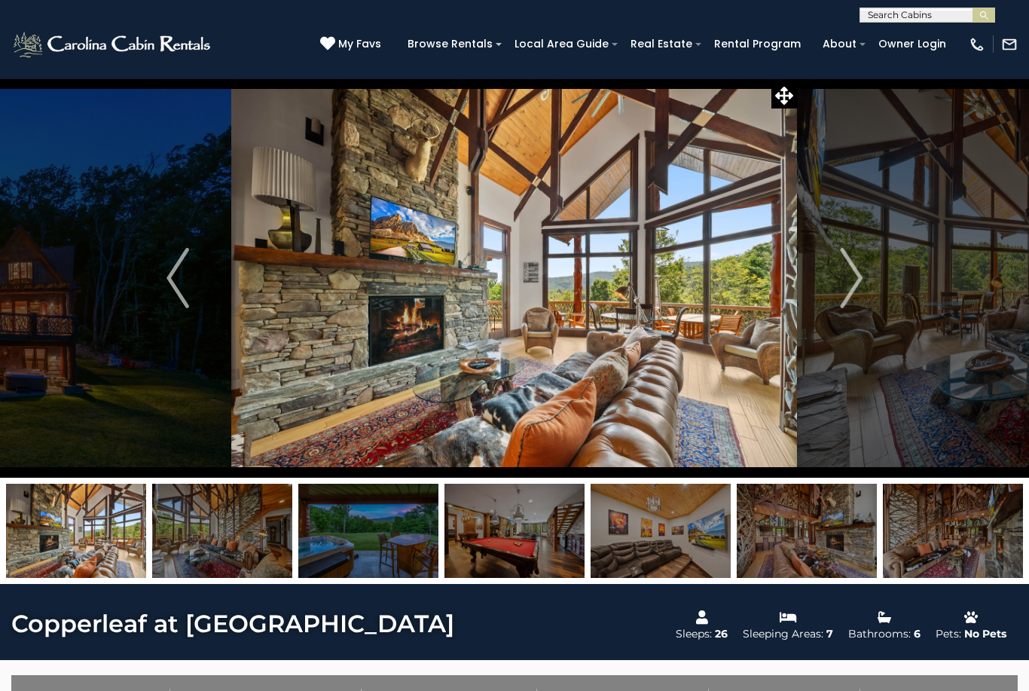
click at [863, 286] on img "Next" at bounding box center [851, 278] width 23 height 60
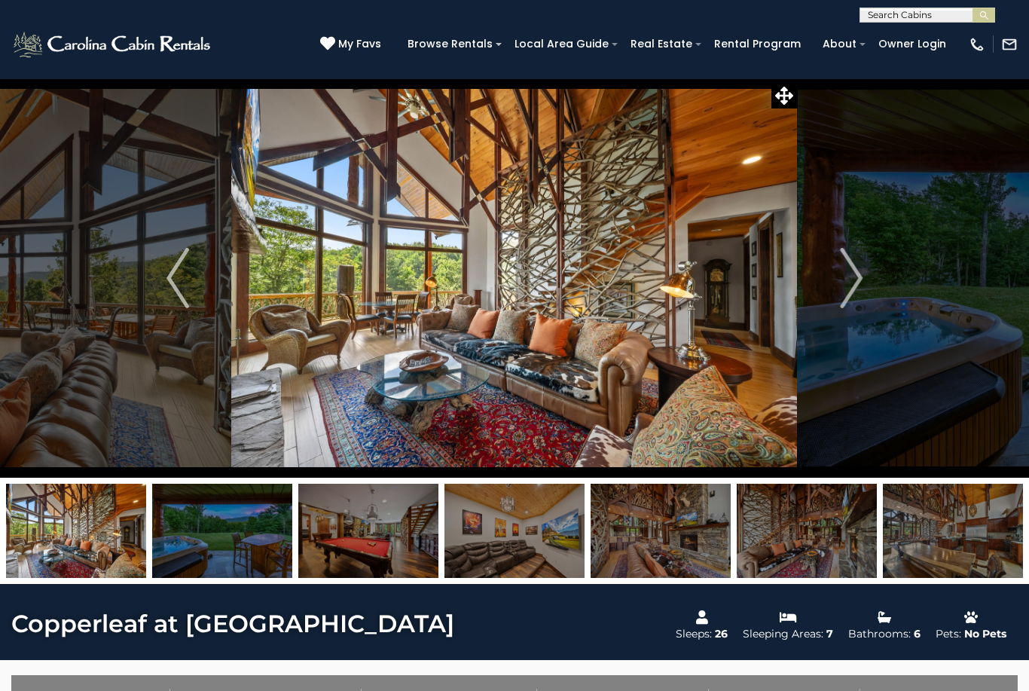
click at [868, 288] on button "Next" at bounding box center [851, 277] width 107 height 399
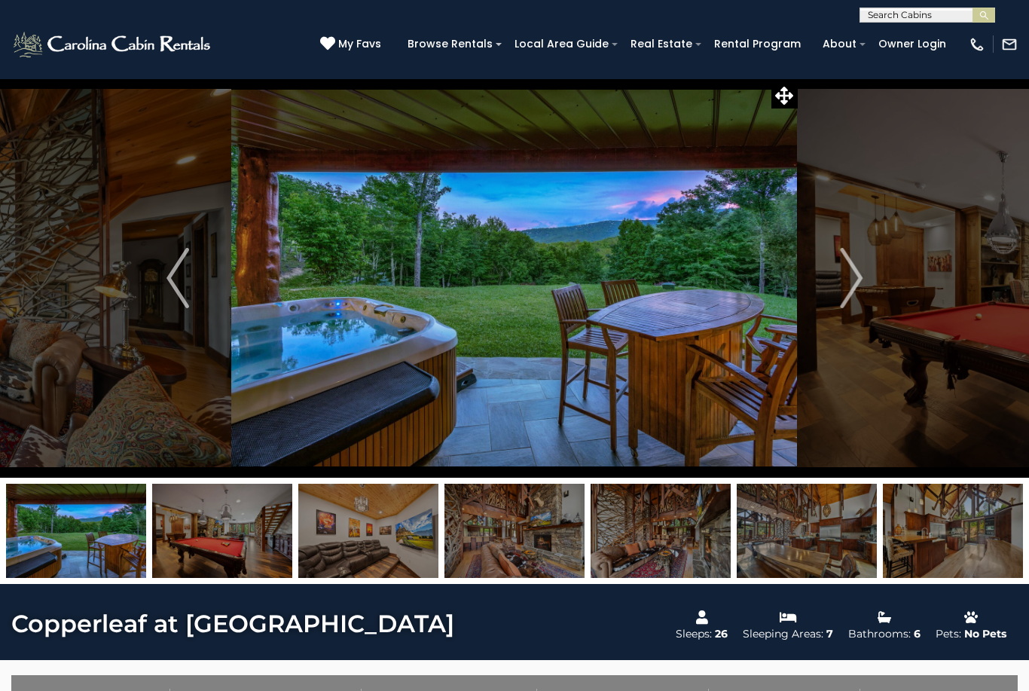
click at [863, 287] on img "Next" at bounding box center [851, 278] width 23 height 60
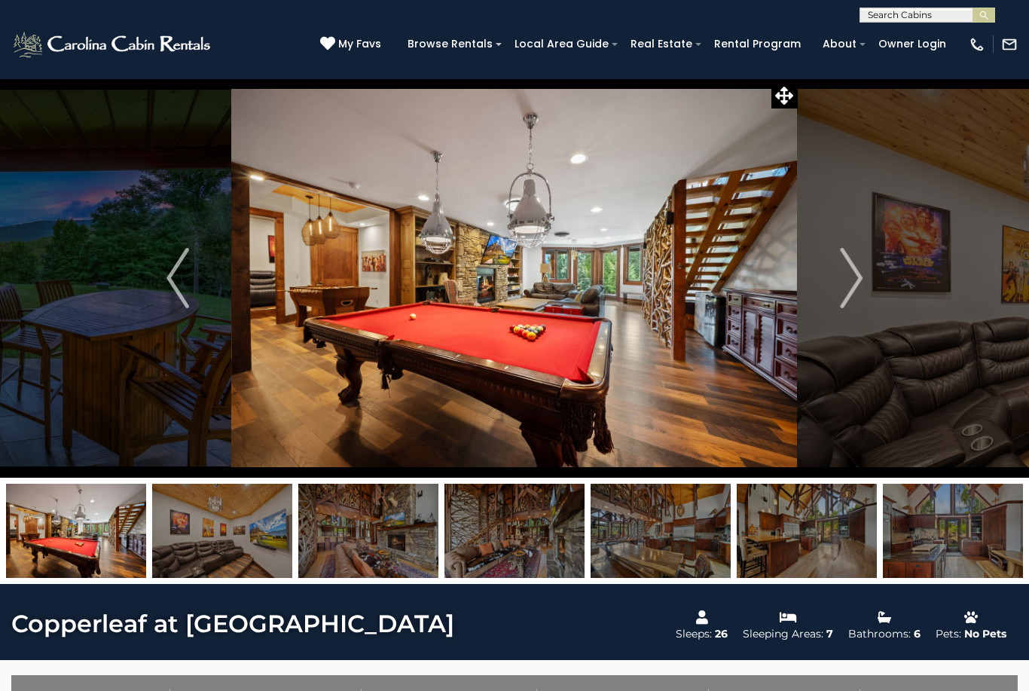
click at [856, 284] on img "Next" at bounding box center [851, 278] width 23 height 60
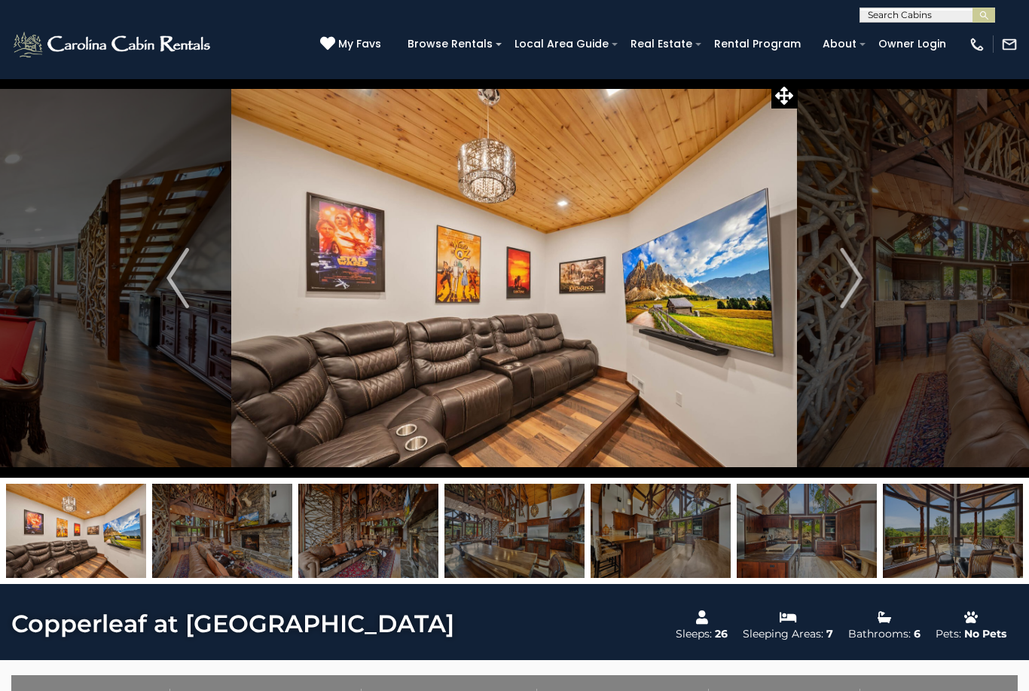
click at [855, 292] on img "Next" at bounding box center [851, 278] width 23 height 60
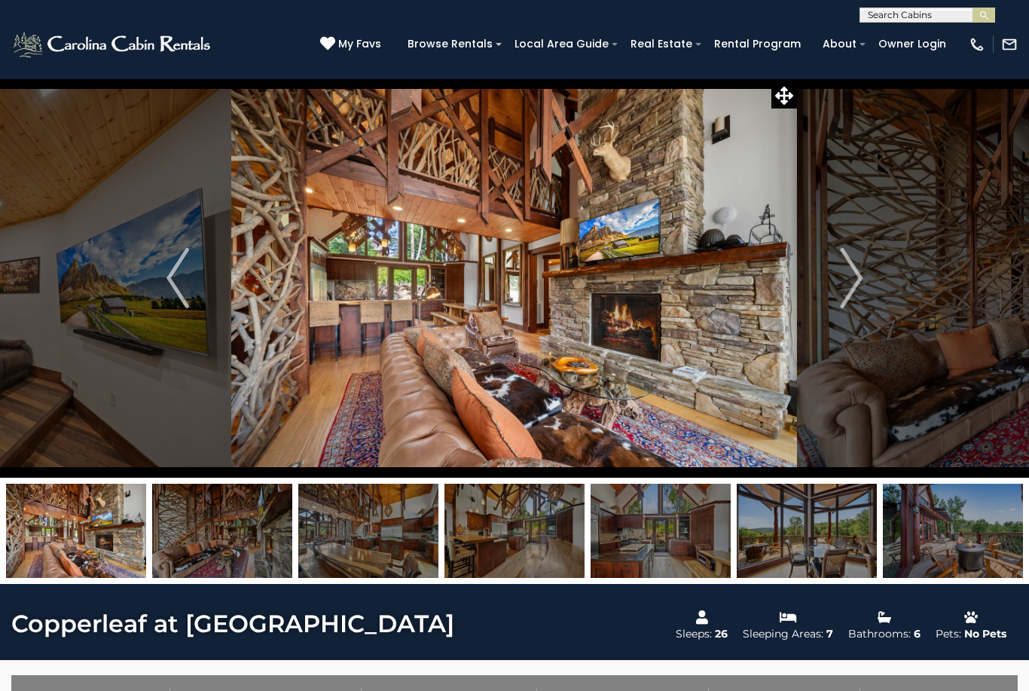
click at [858, 294] on img "Next" at bounding box center [851, 278] width 23 height 60
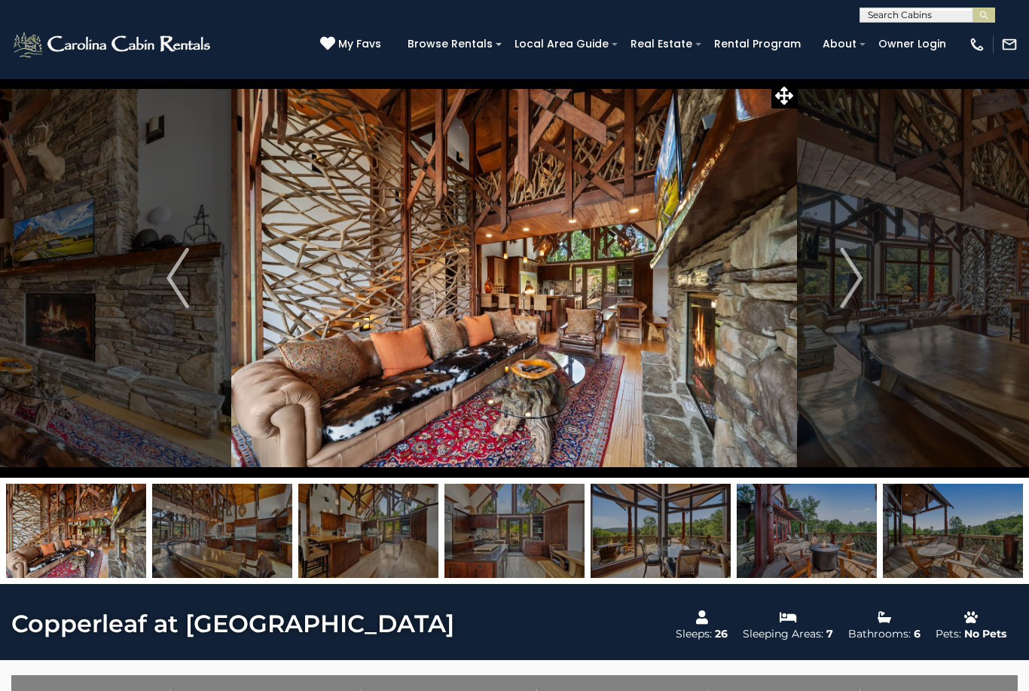
click at [861, 279] on img "Next" at bounding box center [851, 278] width 23 height 60
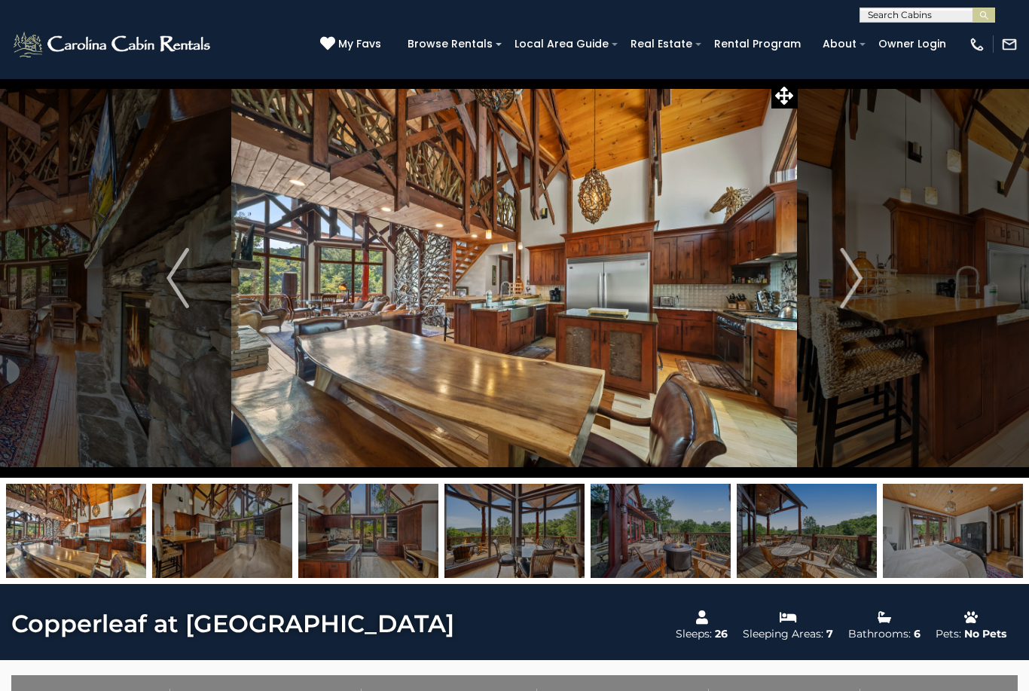
click at [854, 286] on img "Next" at bounding box center [851, 278] width 23 height 60
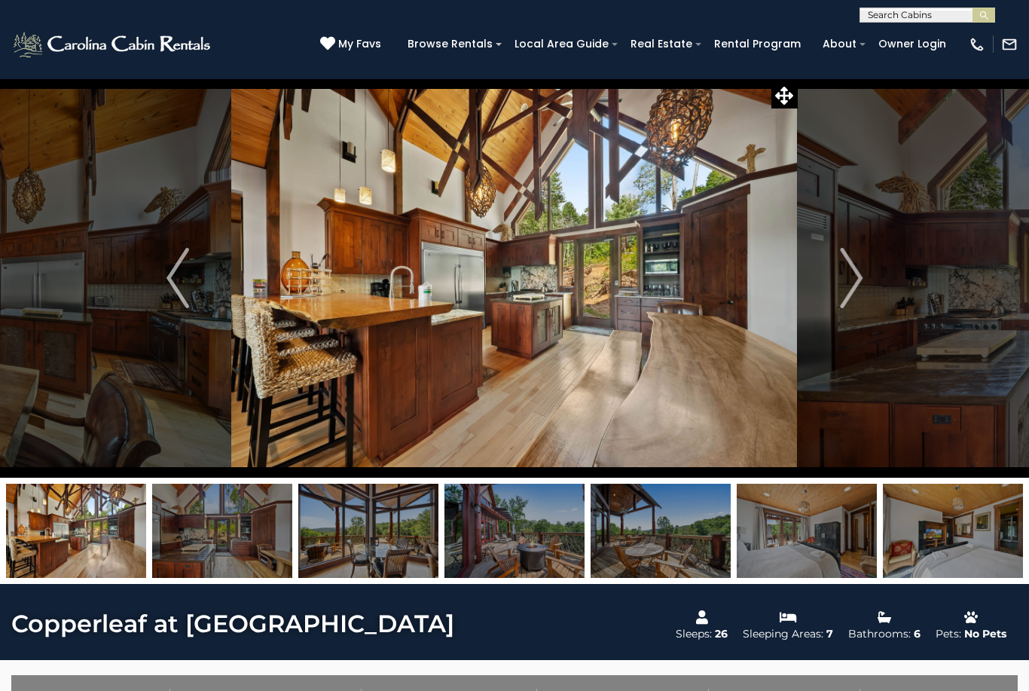
click at [854, 283] on img "Next" at bounding box center [851, 278] width 23 height 60
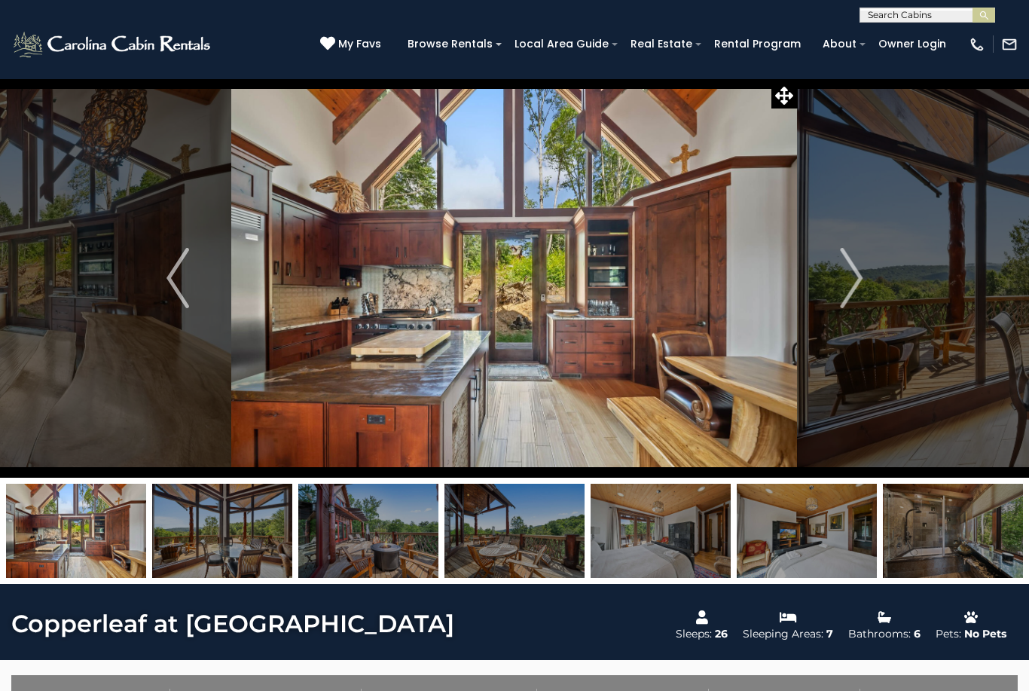
click at [858, 280] on img "Next" at bounding box center [851, 278] width 23 height 60
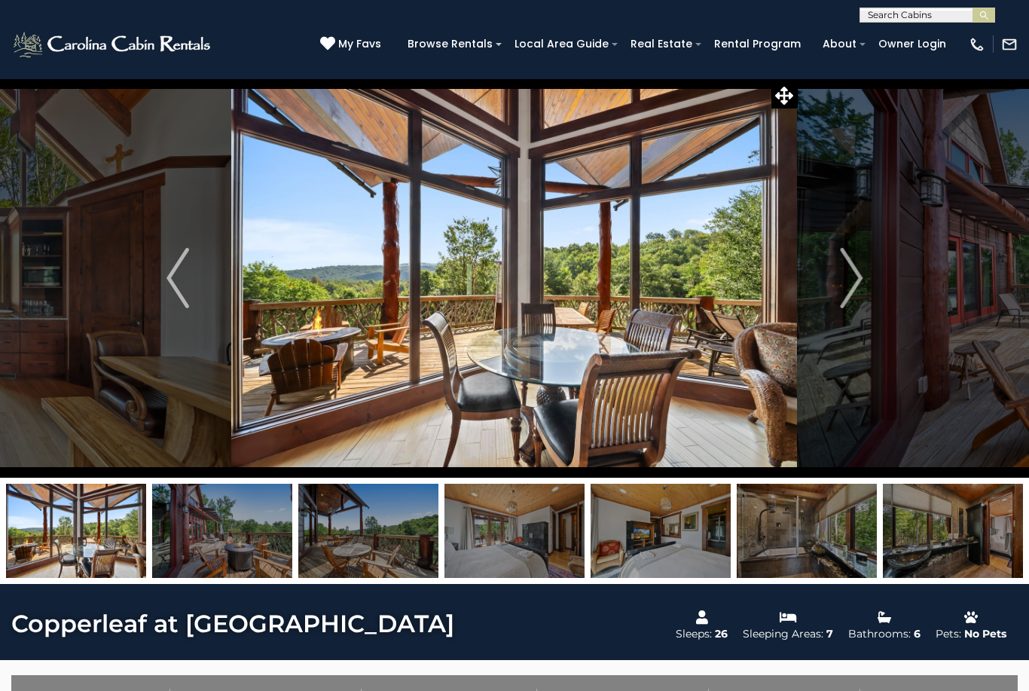
click at [858, 281] on img "Next" at bounding box center [851, 278] width 23 height 60
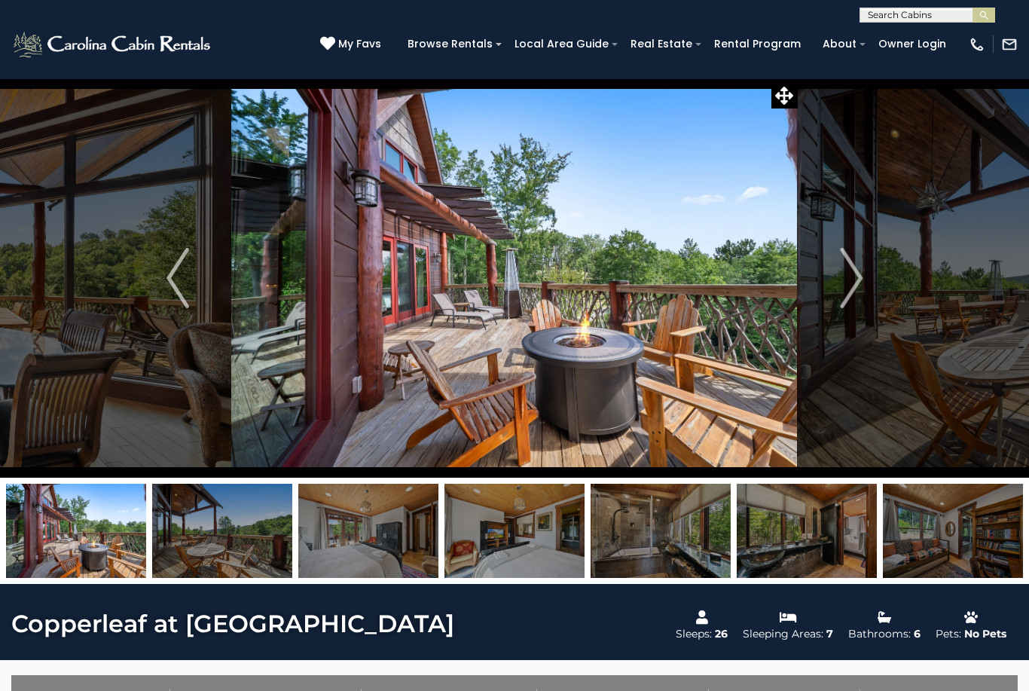
click at [861, 282] on img "Next" at bounding box center [851, 278] width 23 height 60
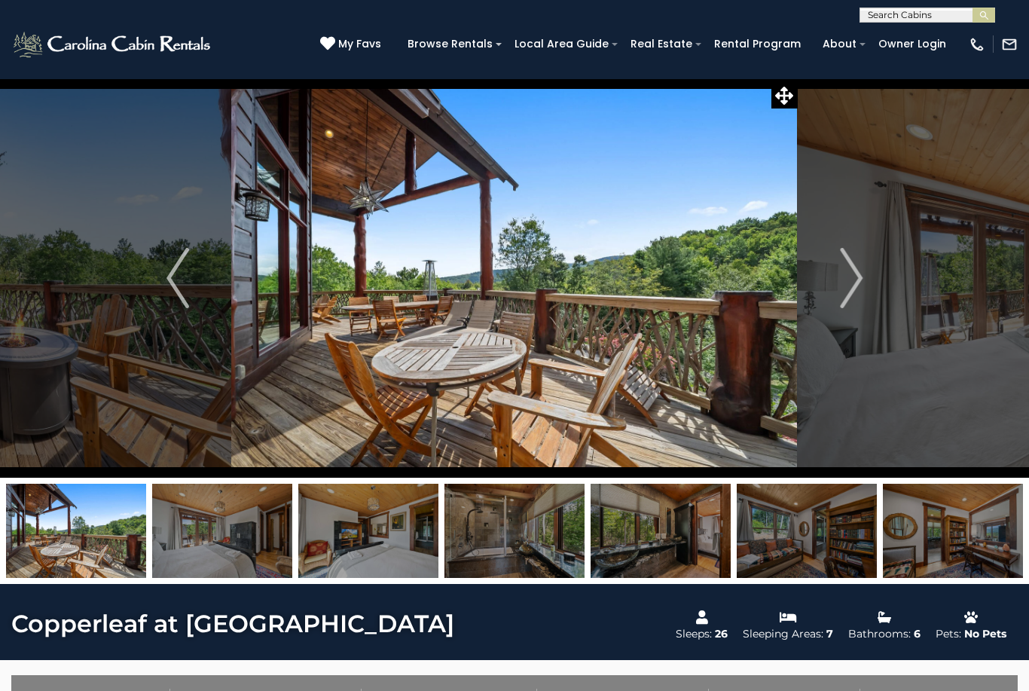
click at [857, 281] on img "Next" at bounding box center [851, 278] width 23 height 60
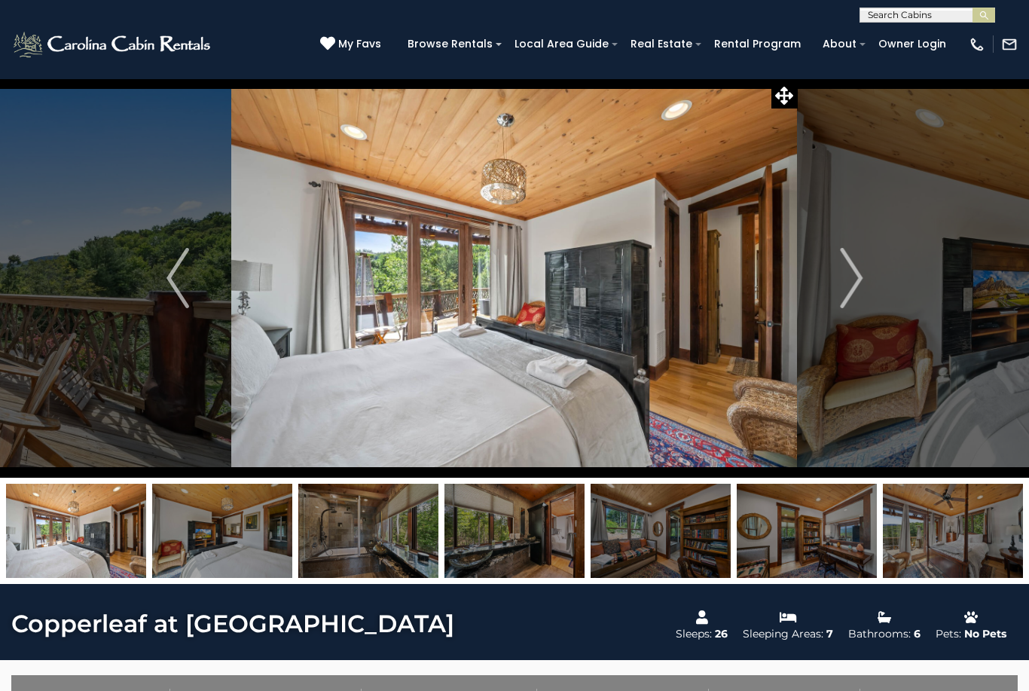
click at [861, 283] on img "Next" at bounding box center [851, 278] width 23 height 60
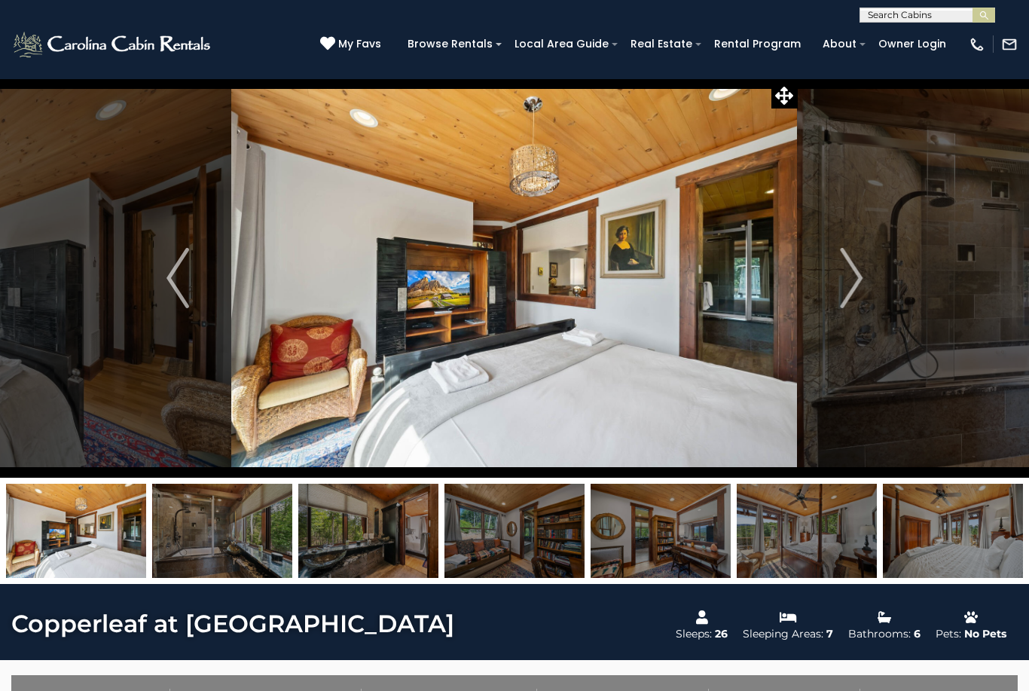
click at [855, 277] on img "Next" at bounding box center [851, 278] width 23 height 60
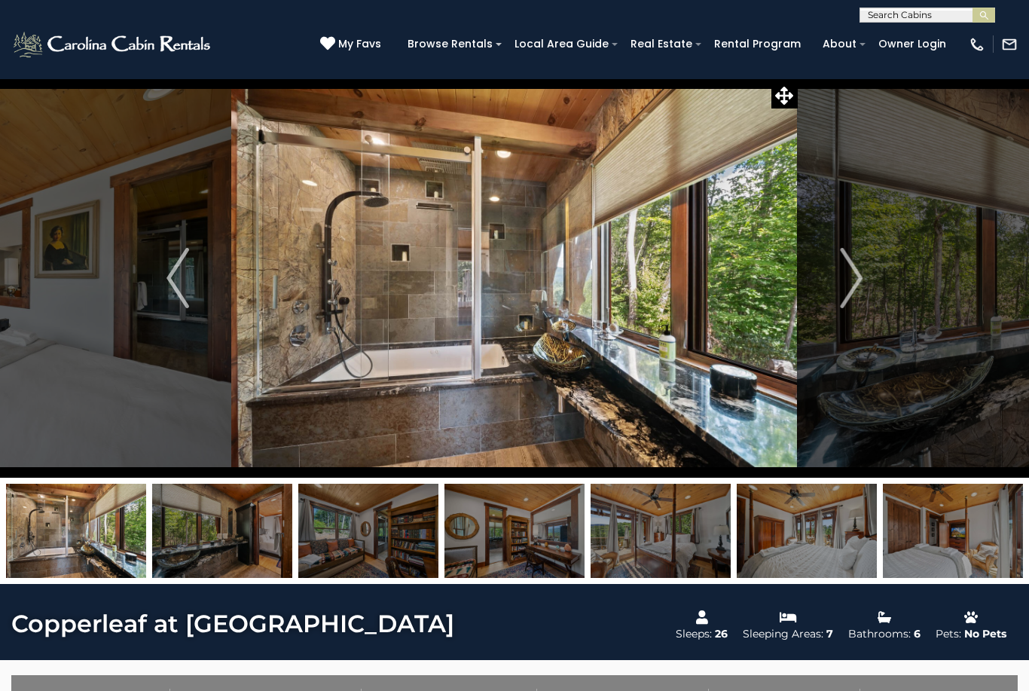
click at [859, 280] on img "Next" at bounding box center [851, 278] width 23 height 60
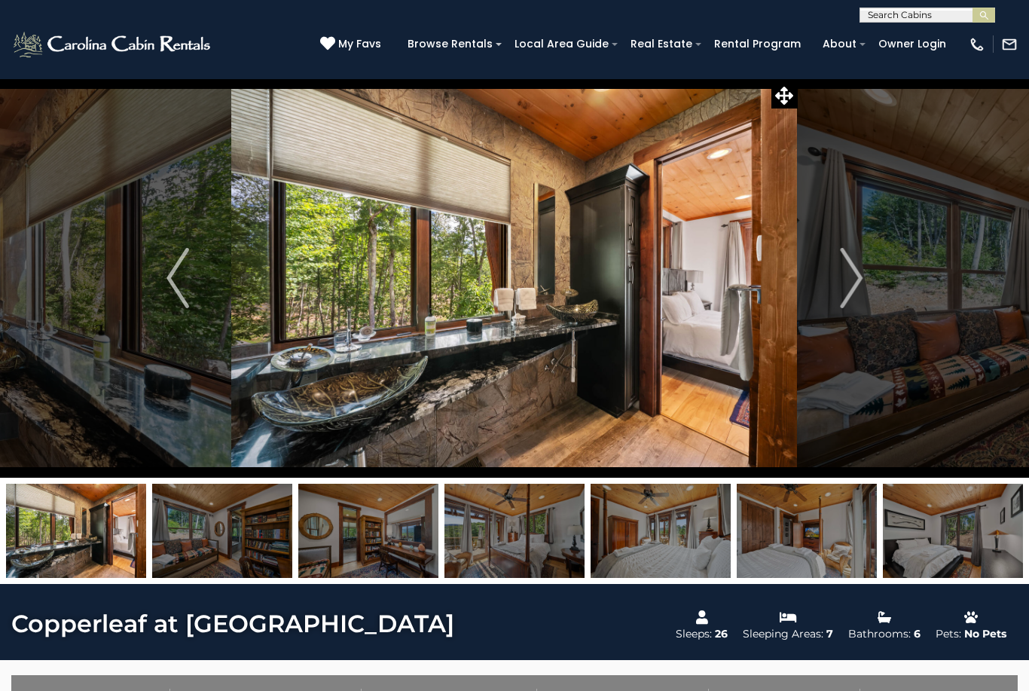
click at [862, 283] on img "Next" at bounding box center [851, 278] width 23 height 60
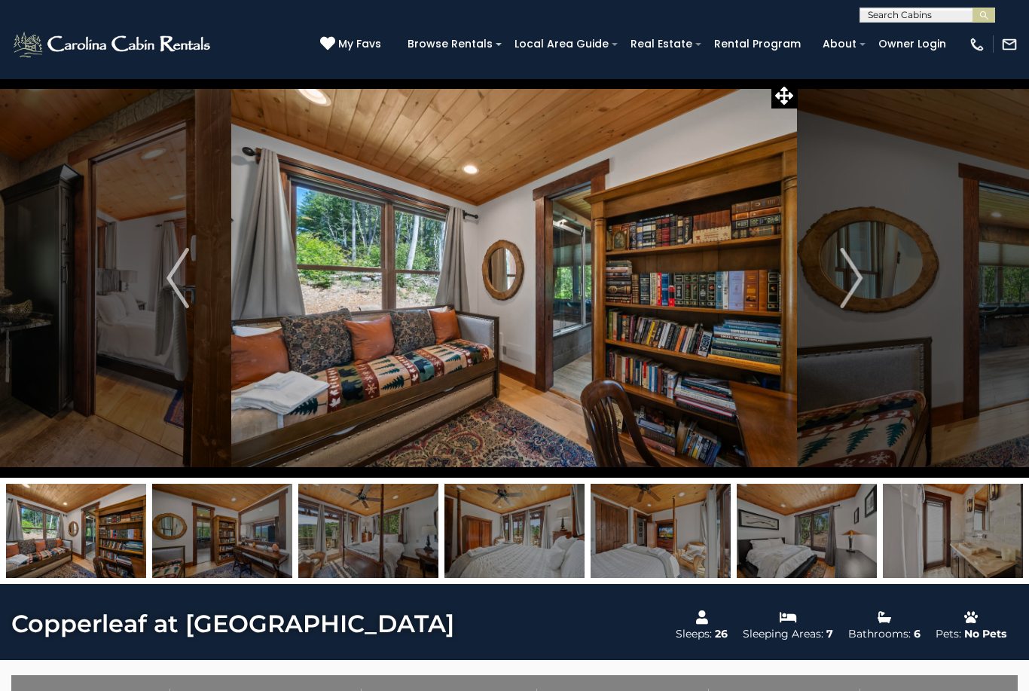
click at [860, 281] on img "Next" at bounding box center [851, 278] width 23 height 60
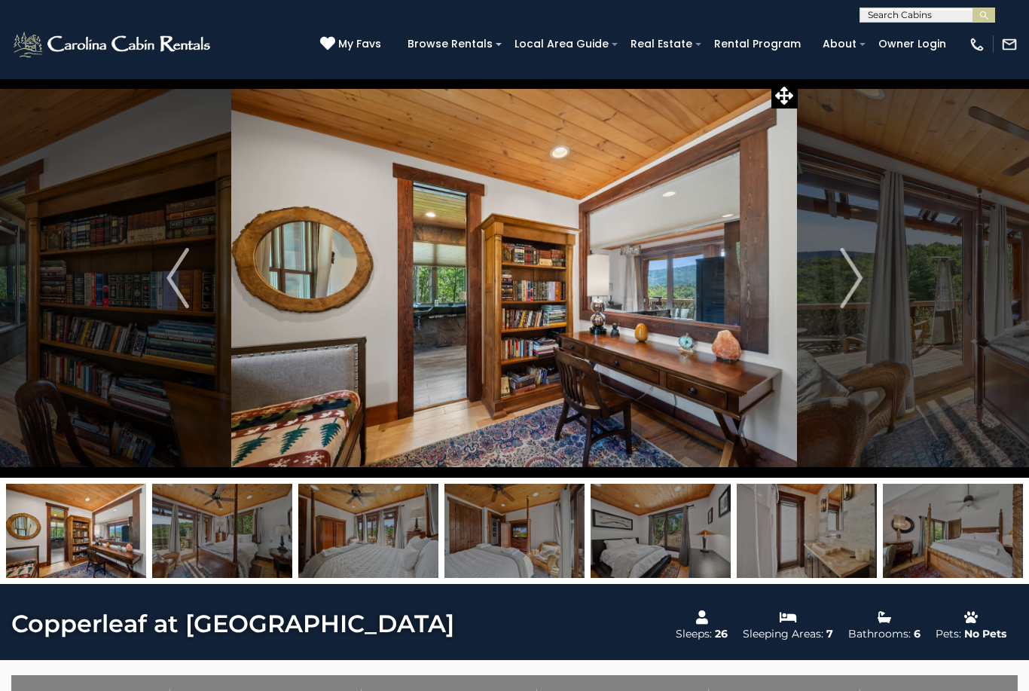
click at [854, 284] on img "Next" at bounding box center [851, 278] width 23 height 60
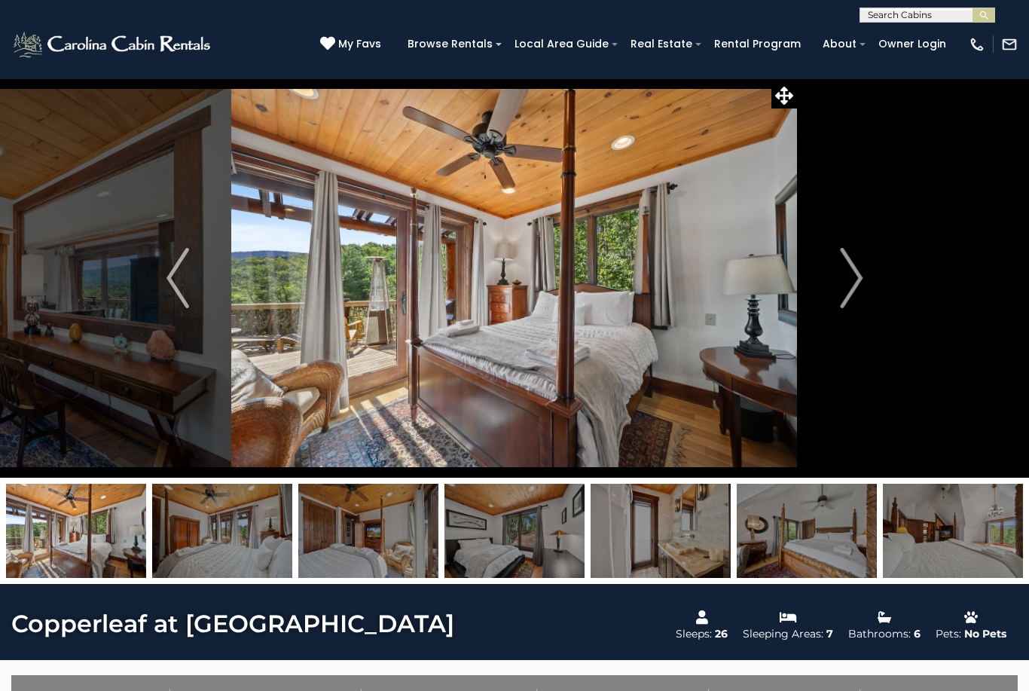
click at [862, 283] on img "Next" at bounding box center [851, 278] width 23 height 60
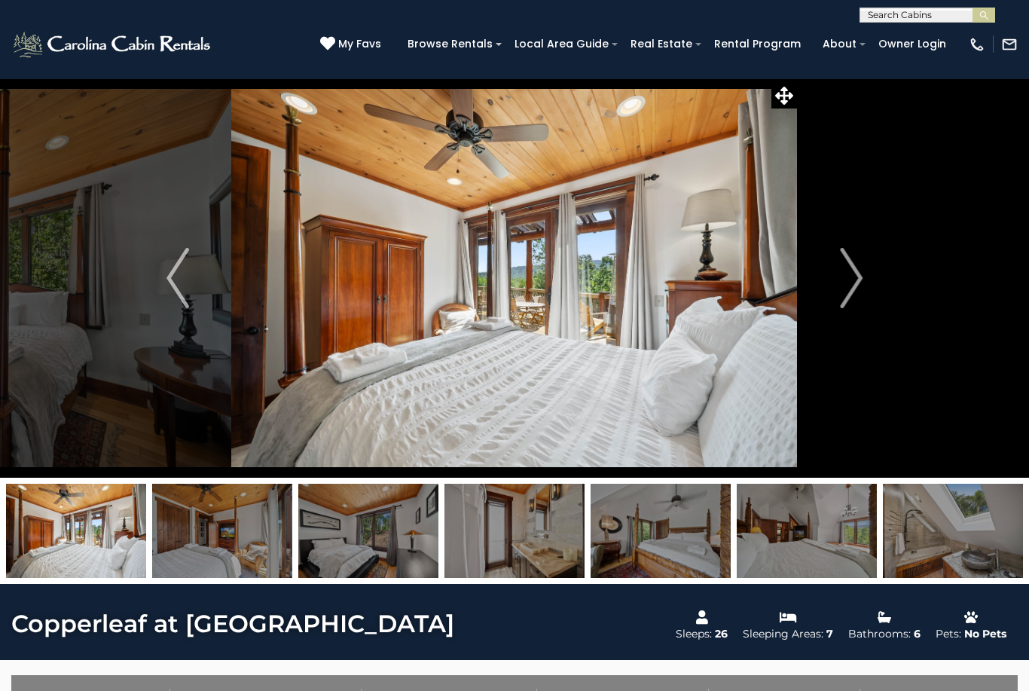
click at [861, 281] on img "Next" at bounding box center [851, 278] width 23 height 60
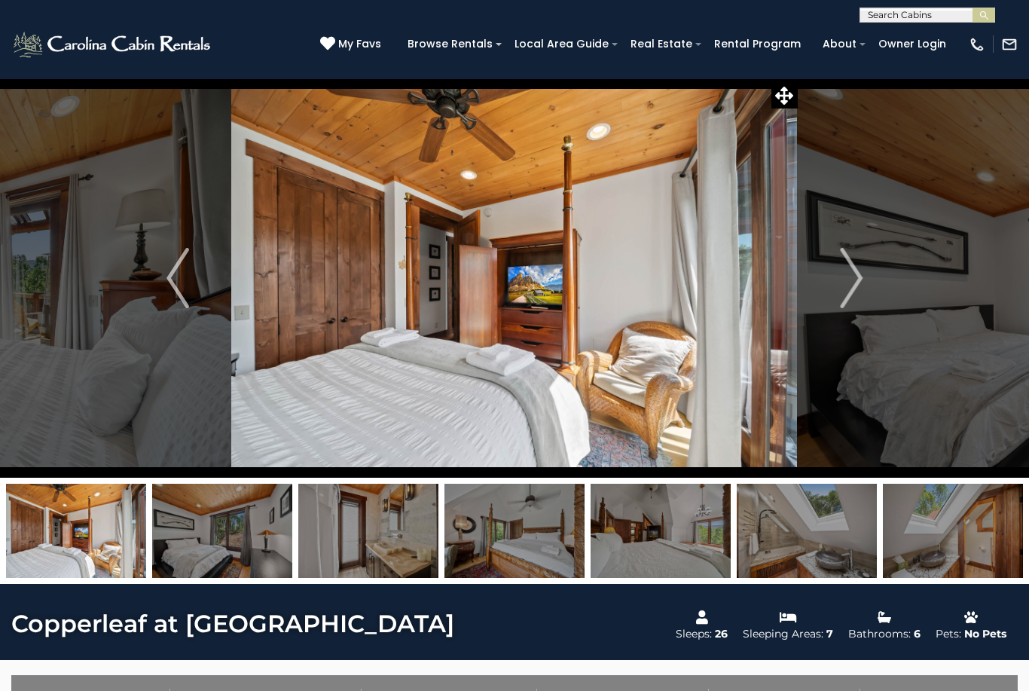
click at [857, 284] on img "Next" at bounding box center [851, 278] width 23 height 60
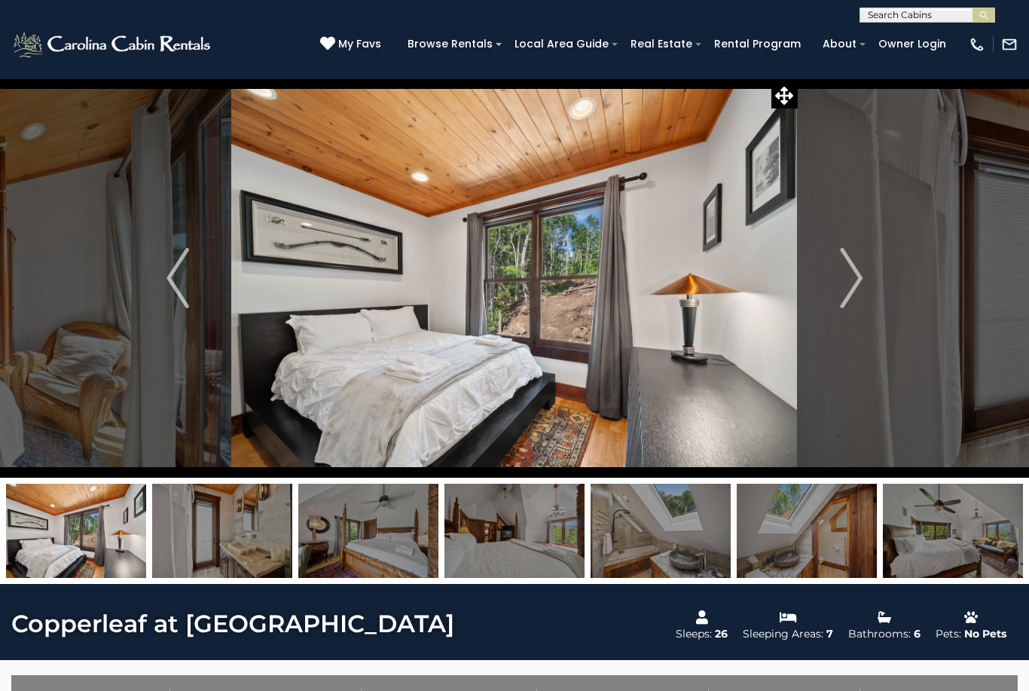
click at [859, 281] on img "Next" at bounding box center [851, 278] width 23 height 60
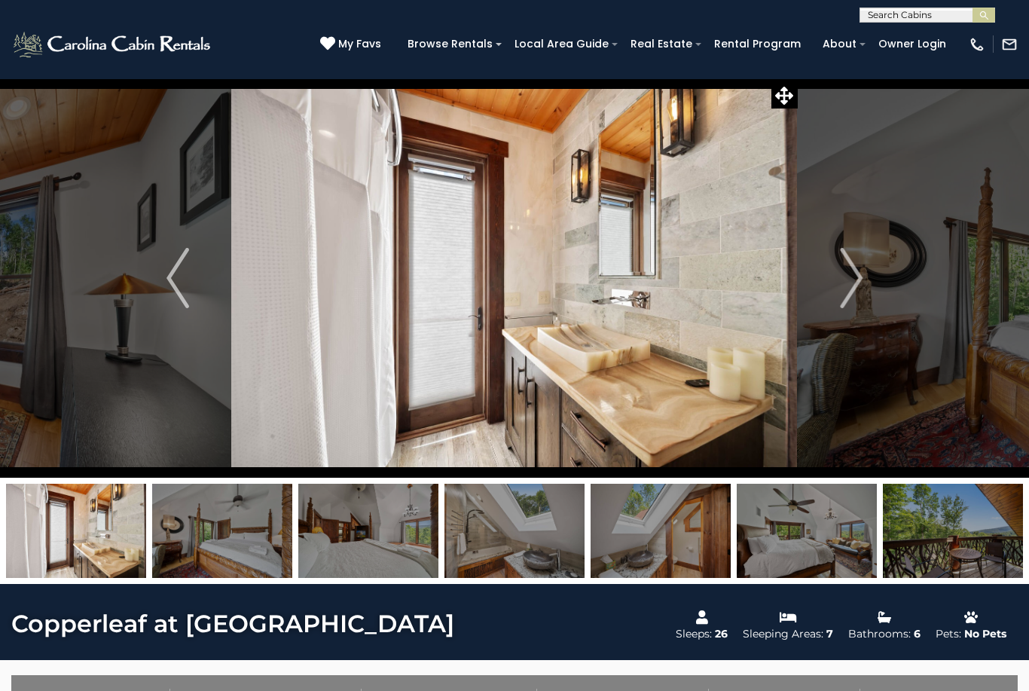
click at [858, 280] on img "Next" at bounding box center [851, 278] width 23 height 60
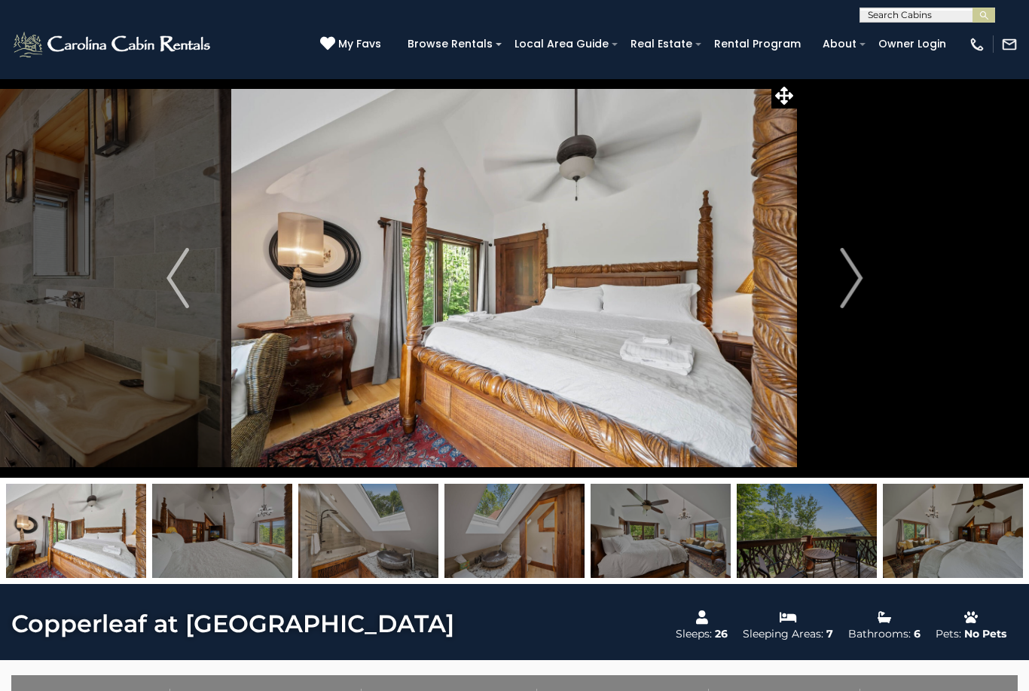
click at [861, 273] on img "Next" at bounding box center [851, 278] width 23 height 60
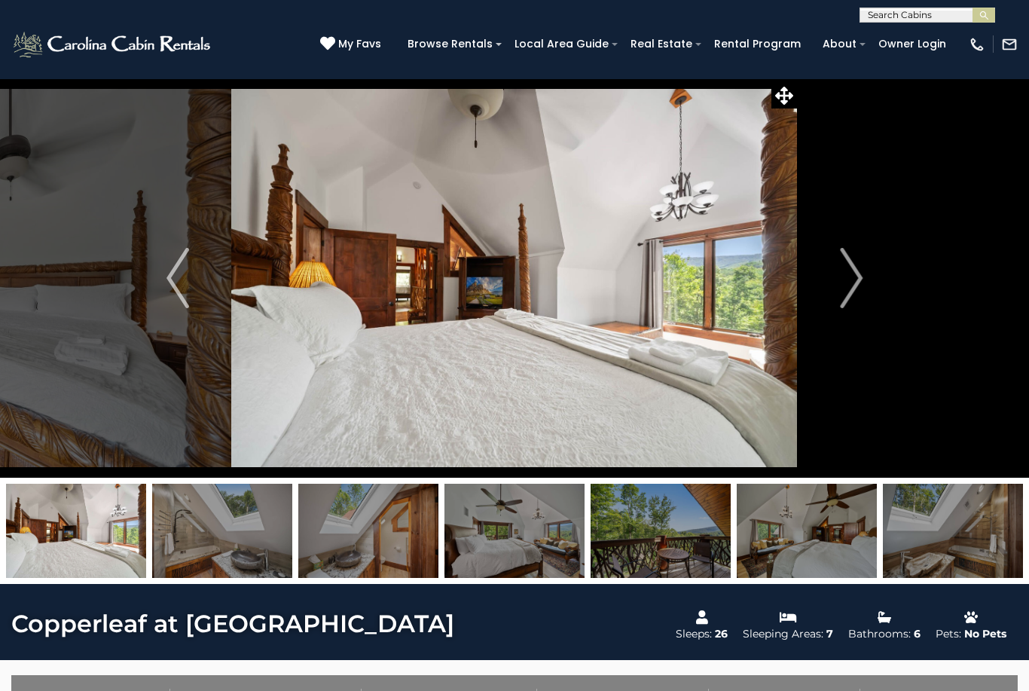
click at [864, 283] on button "Next" at bounding box center [851, 277] width 107 height 399
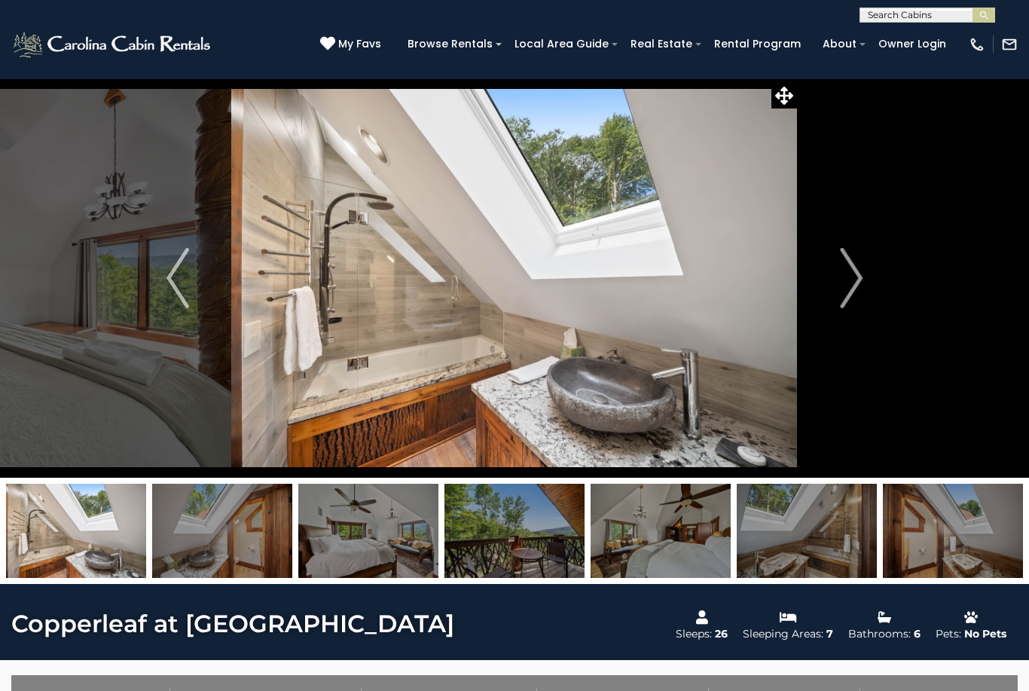
click at [855, 283] on img "Next" at bounding box center [851, 278] width 23 height 60
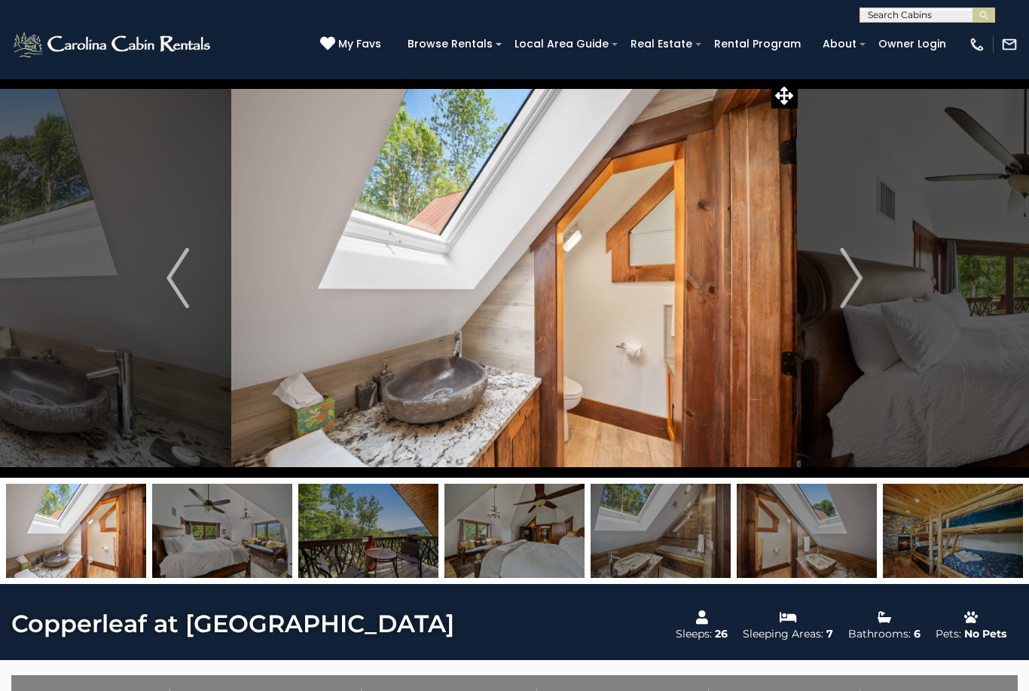
click at [861, 281] on img "Next" at bounding box center [851, 278] width 23 height 60
